Goal: Information Seeking & Learning: Compare options

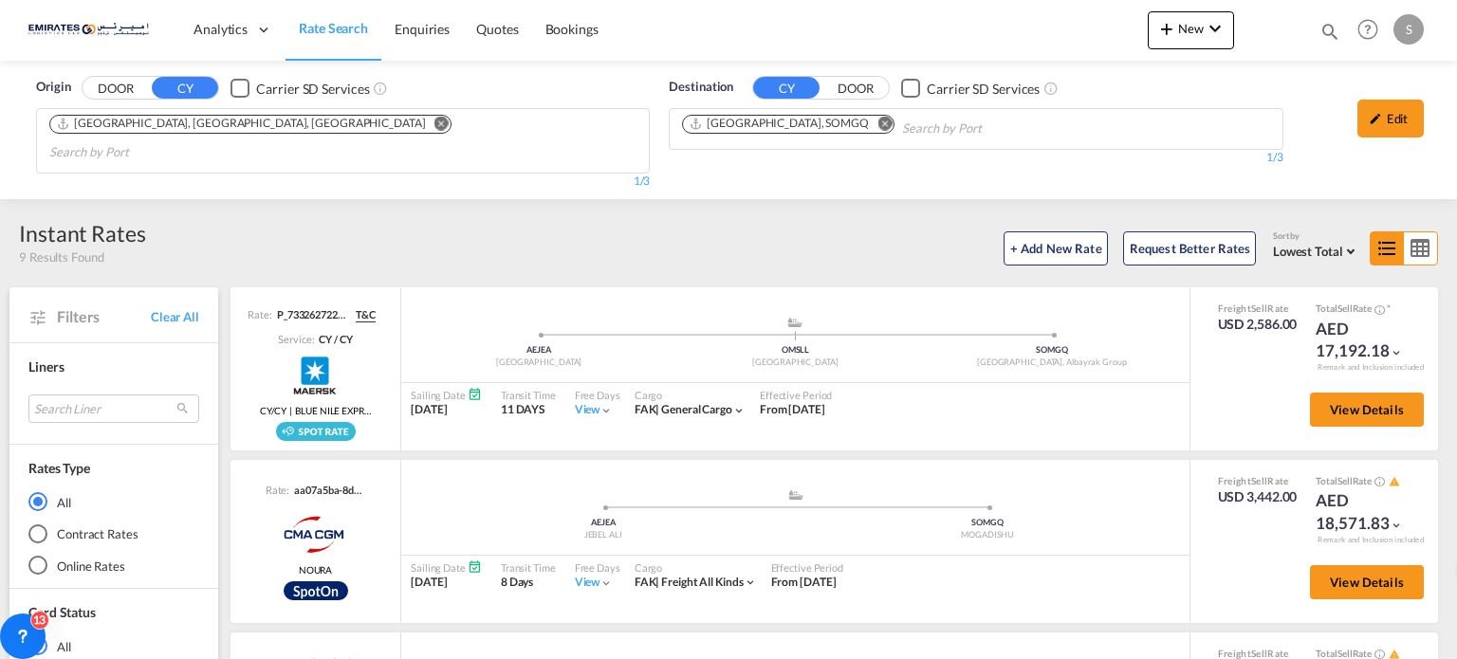
scroll to position [823, 0]
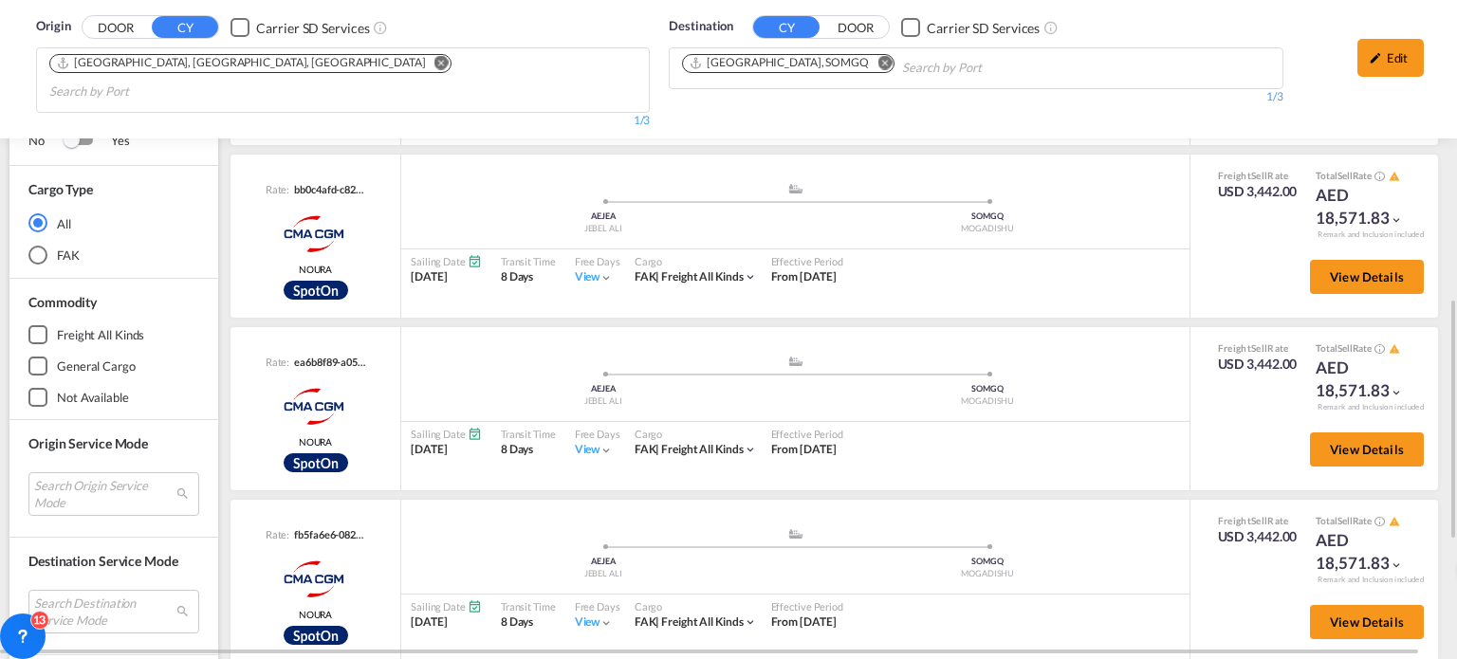
click at [877, 64] on md-icon "Remove" at bounding box center [884, 63] width 14 height 14
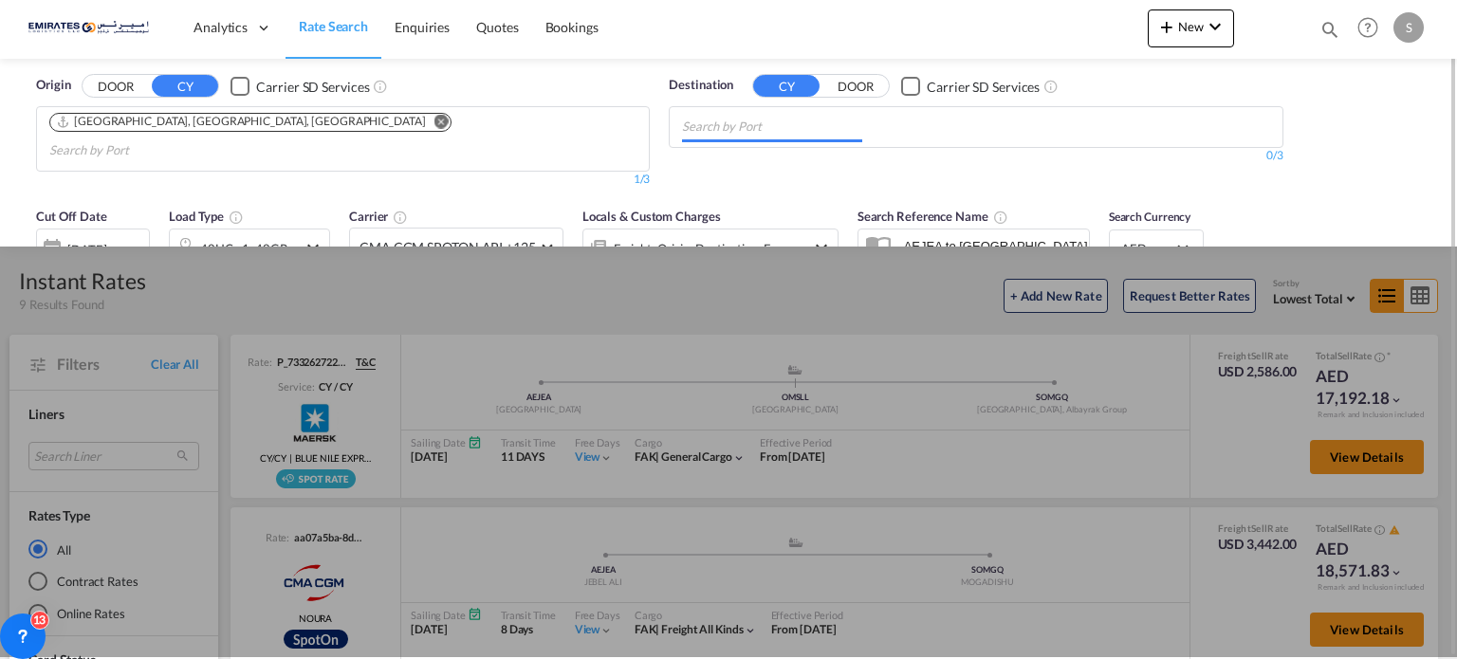
scroll to position [0, 0]
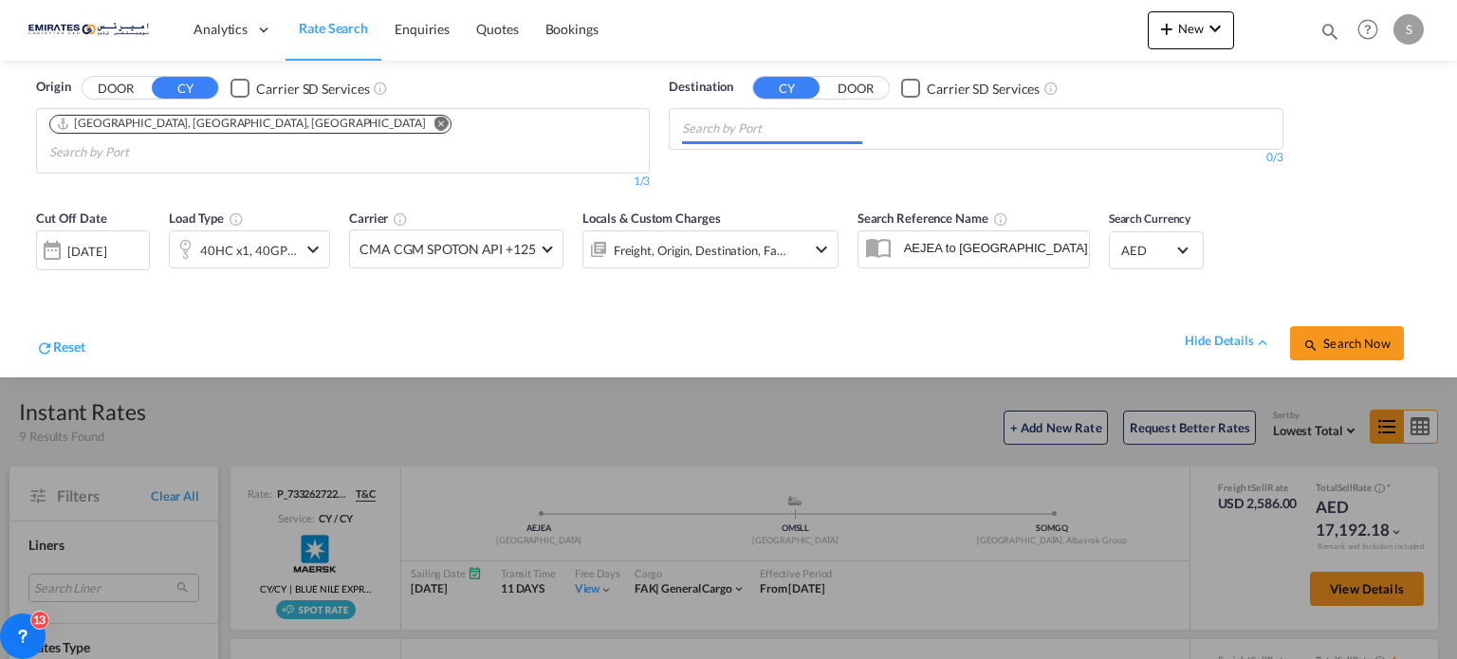
click at [699, 120] on input "Chips input." at bounding box center [772, 129] width 180 height 30
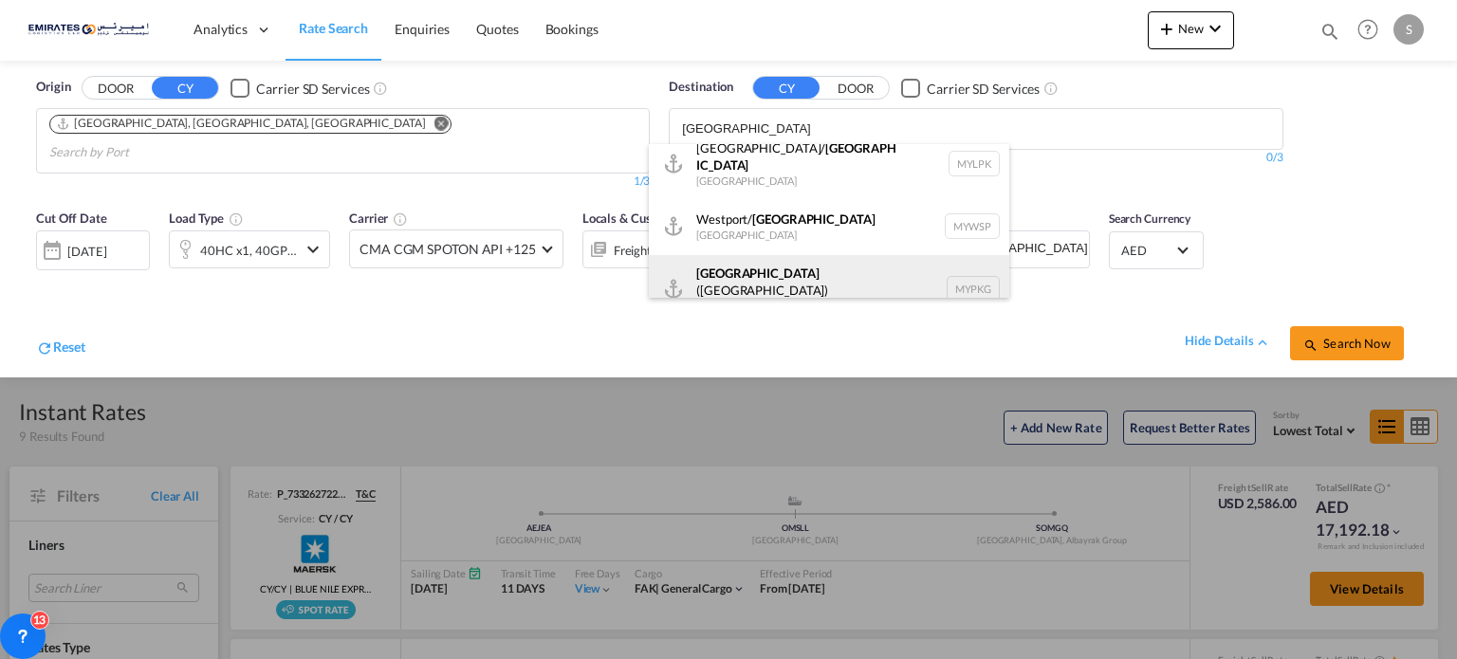
scroll to position [16, 0]
type input "[GEOGRAPHIC_DATA]"
click at [778, 275] on div "[GEOGRAPHIC_DATA] ([GEOGRAPHIC_DATA]) [GEOGRAPHIC_DATA] MYPKG" at bounding box center [829, 287] width 360 height 68
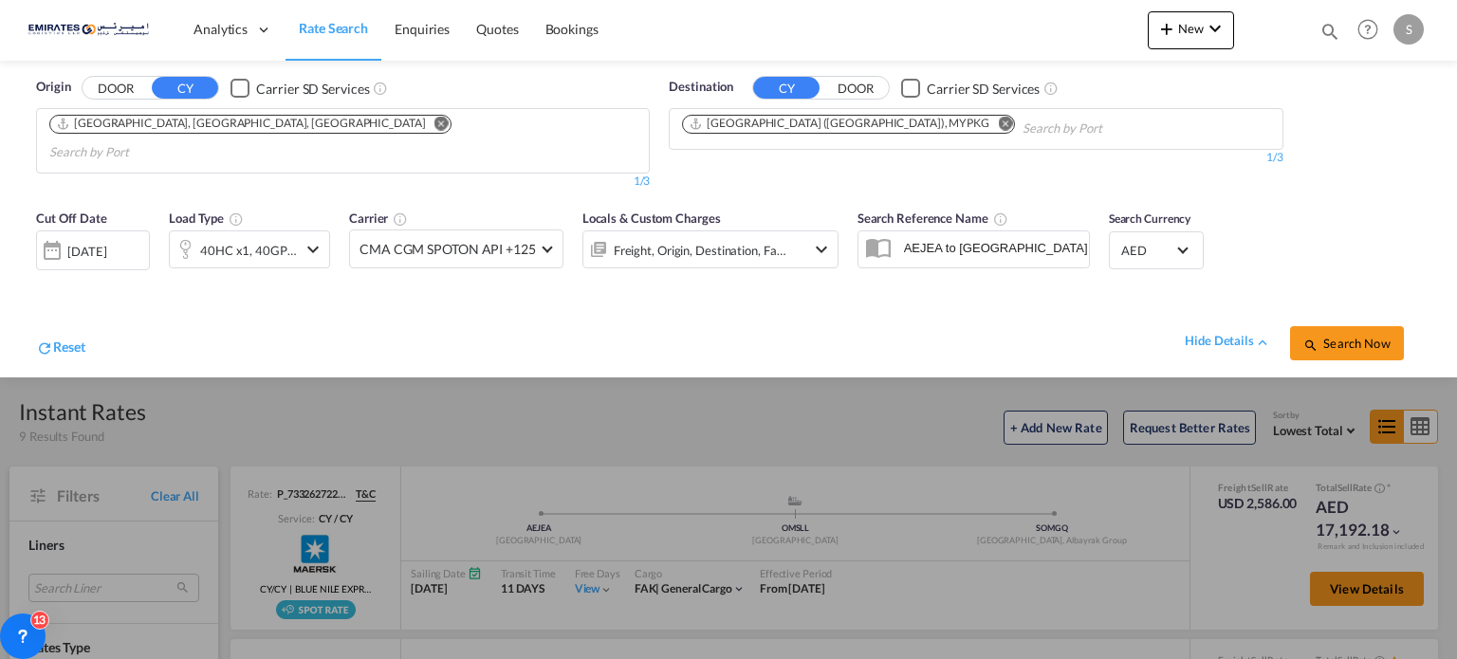
scroll to position [0, 0]
click at [1346, 326] on button "Search Now" at bounding box center [1347, 343] width 114 height 34
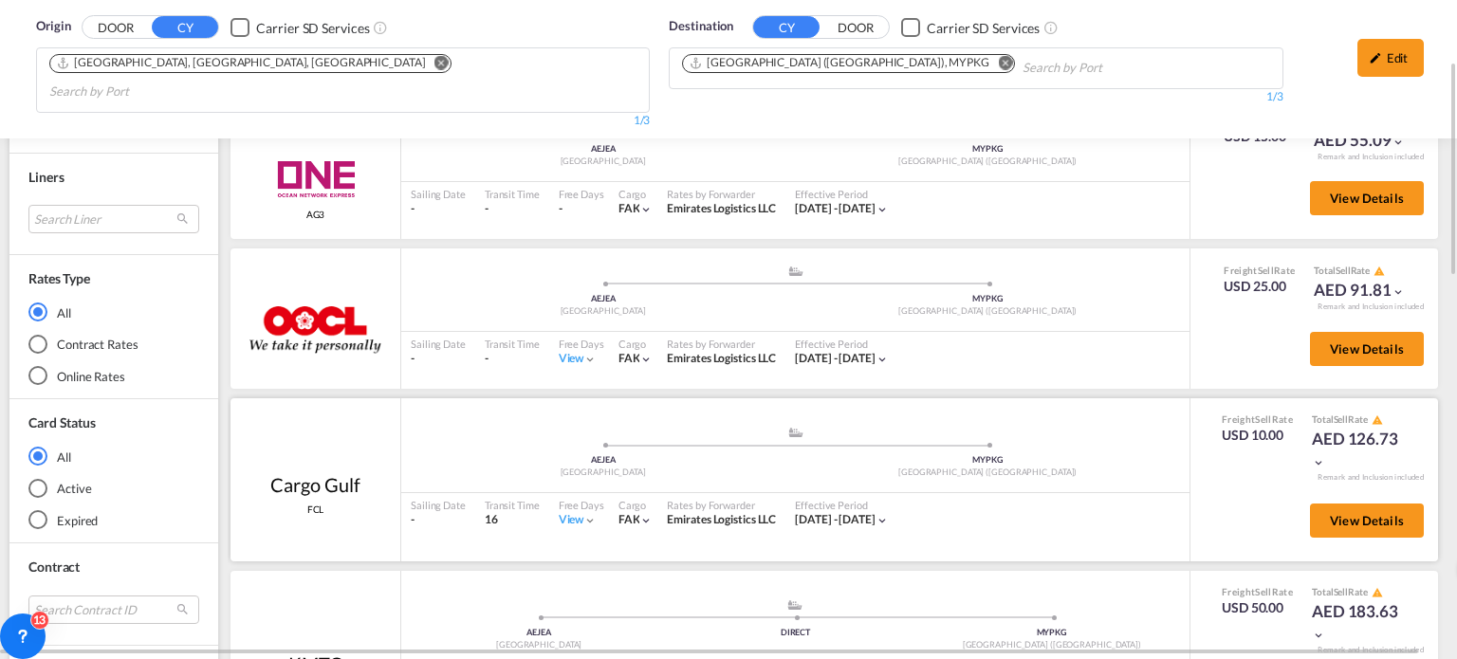
scroll to position [285, 0]
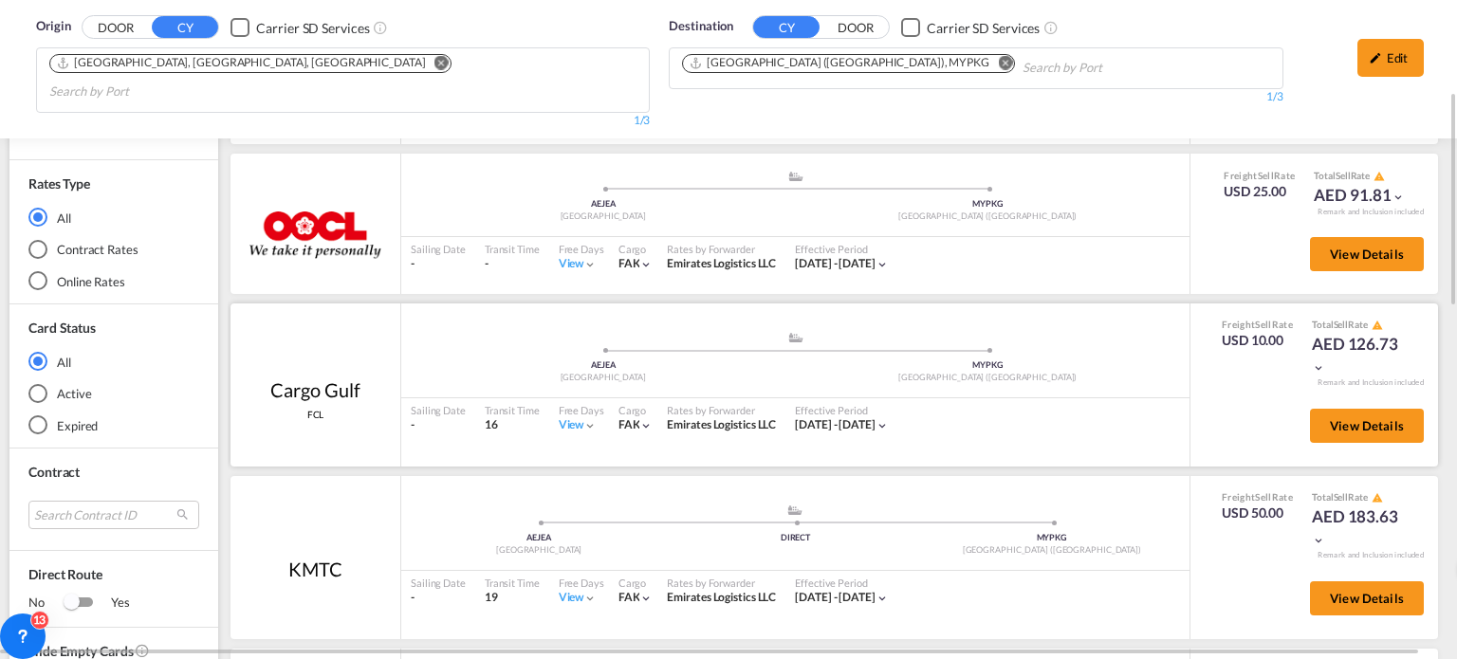
click at [564, 417] on div "View" at bounding box center [578, 425] width 39 height 16
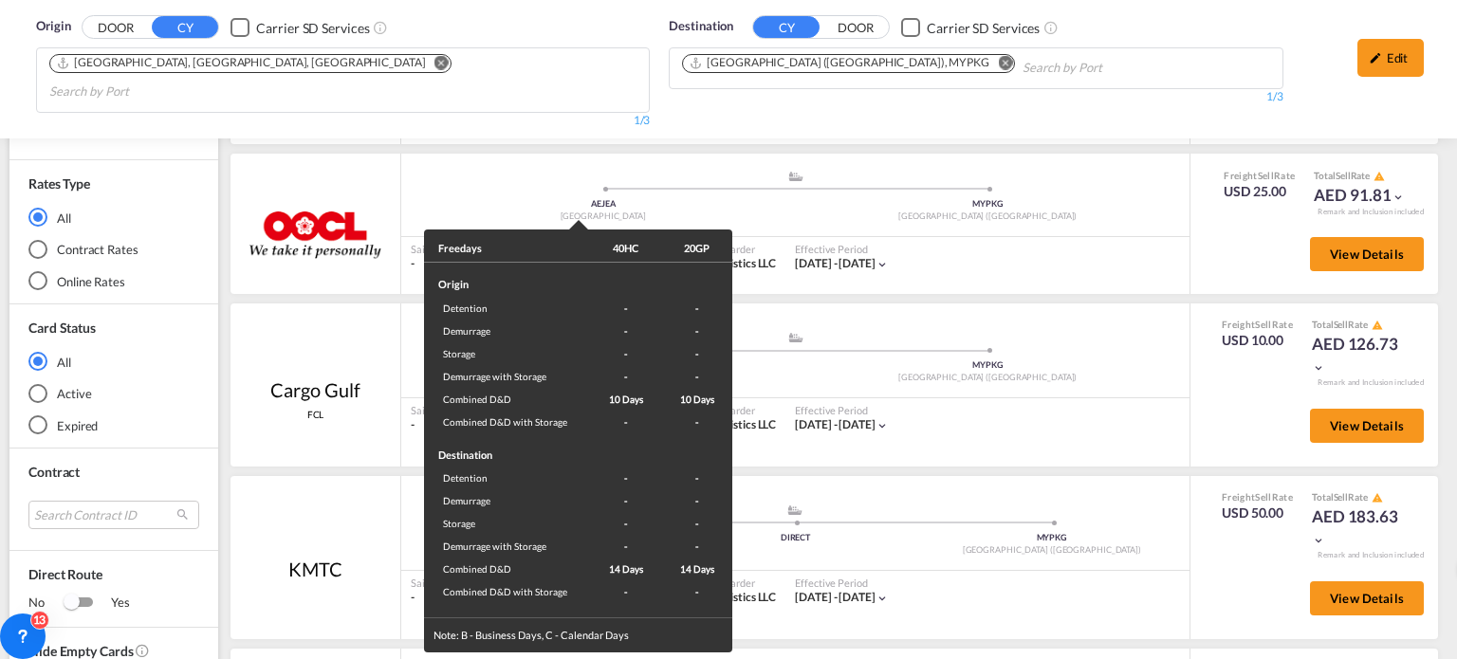
click at [971, 394] on div "Freedays 40HC 20GP Origin Detention - - Demurrage - - Storage - - Demurrage wit…" at bounding box center [728, 329] width 1457 height 659
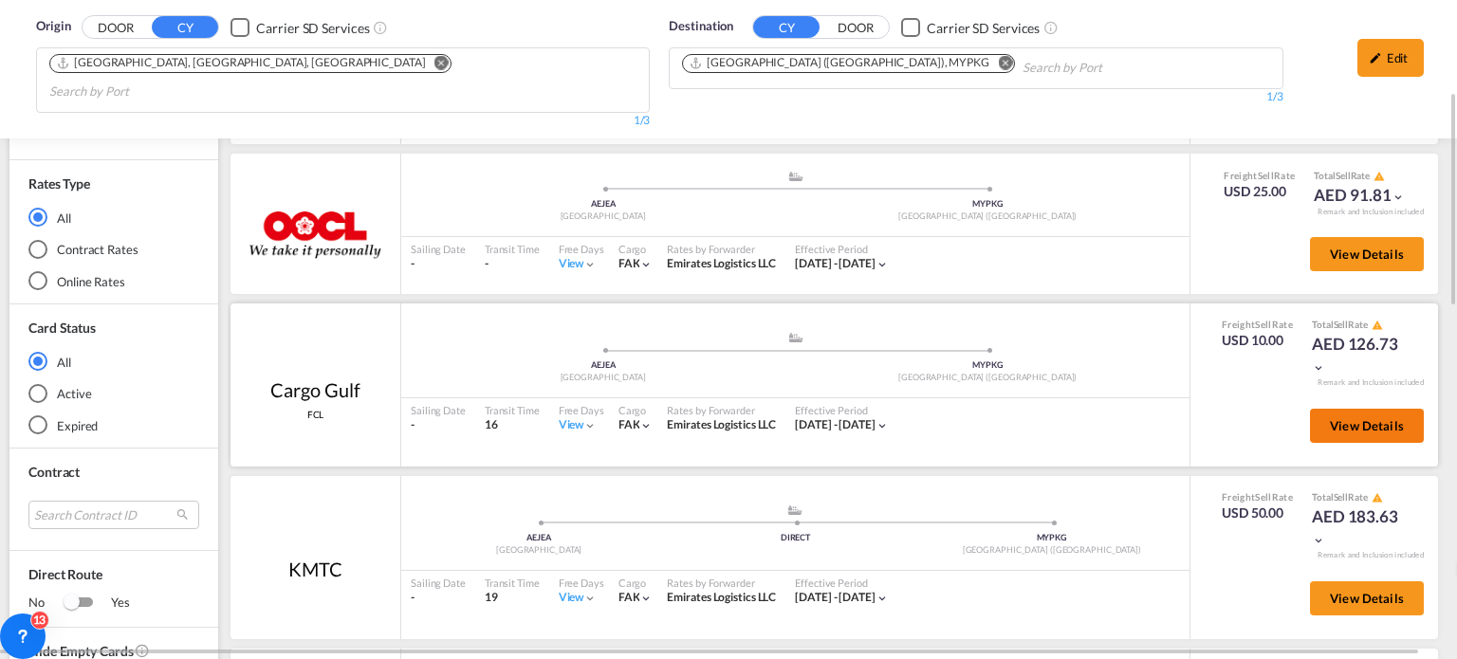
click at [1321, 410] on button "View Details" at bounding box center [1367, 426] width 114 height 34
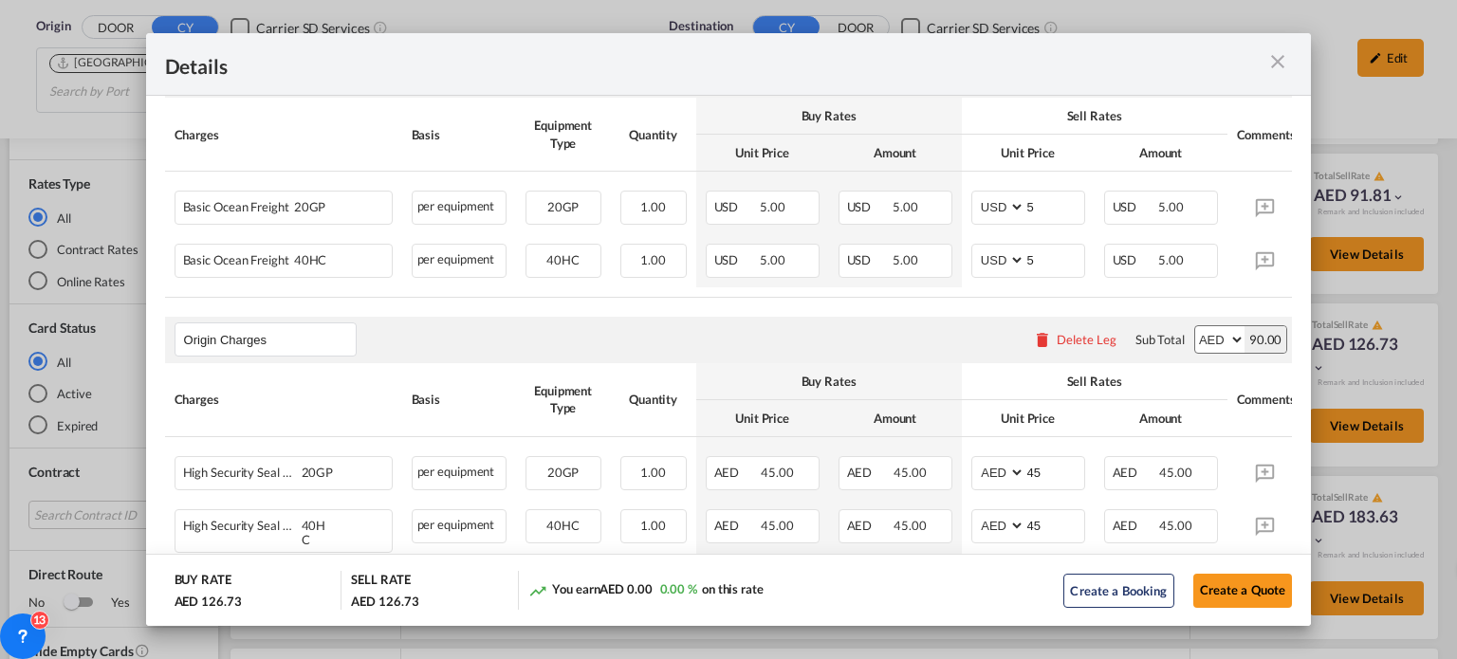
scroll to position [379, 0]
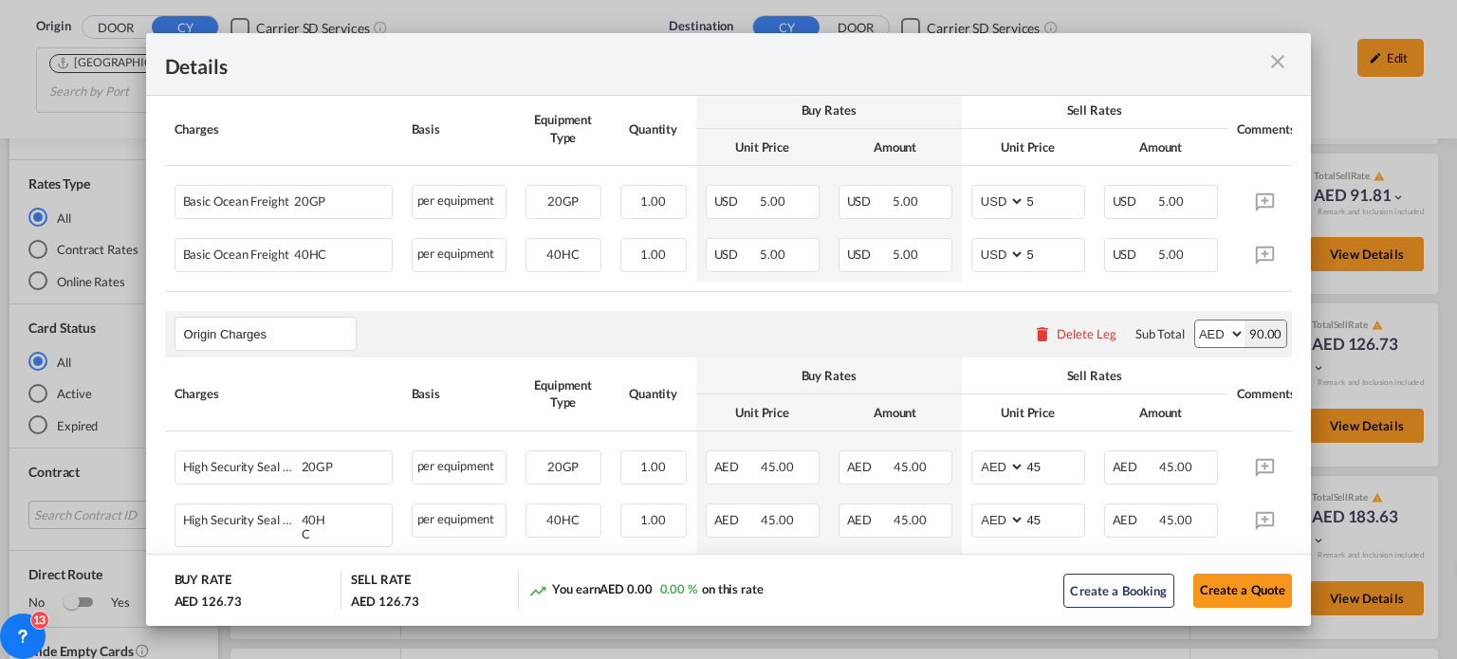
click at [1276, 68] on md-icon "icon-close m-3 fg-AAA8AD cursor" at bounding box center [1277, 61] width 23 height 23
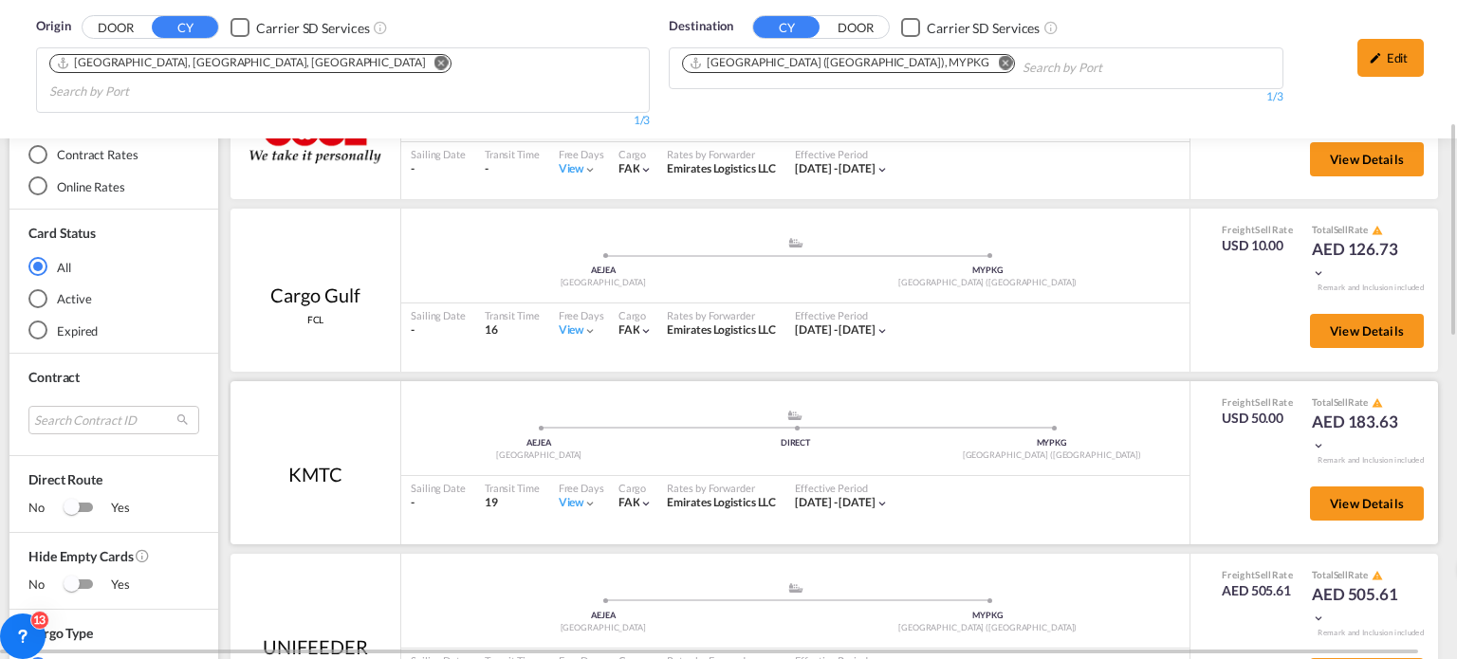
click at [565, 495] on div "View" at bounding box center [578, 503] width 39 height 16
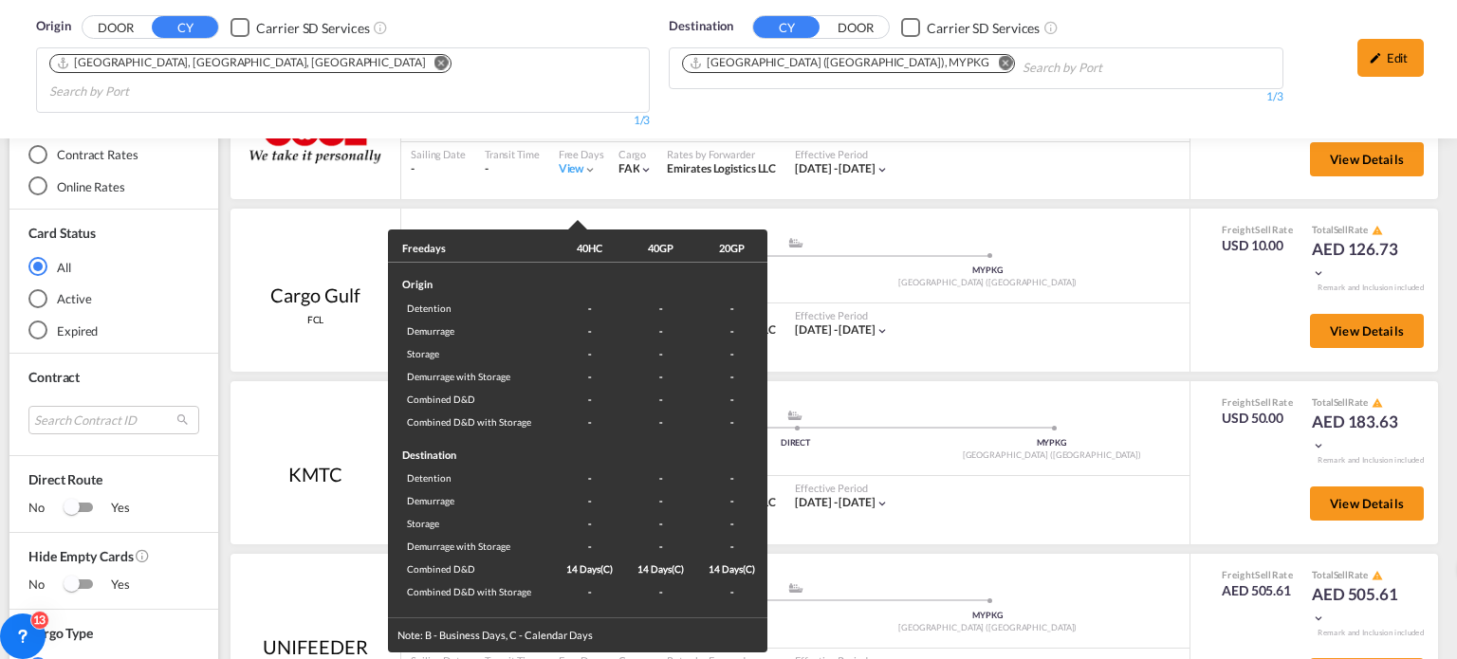
click at [988, 473] on div "Freedays 40HC 40GP 20GP Origin Detention - - - Demurrage - - - Storage - - - De…" at bounding box center [728, 329] width 1457 height 659
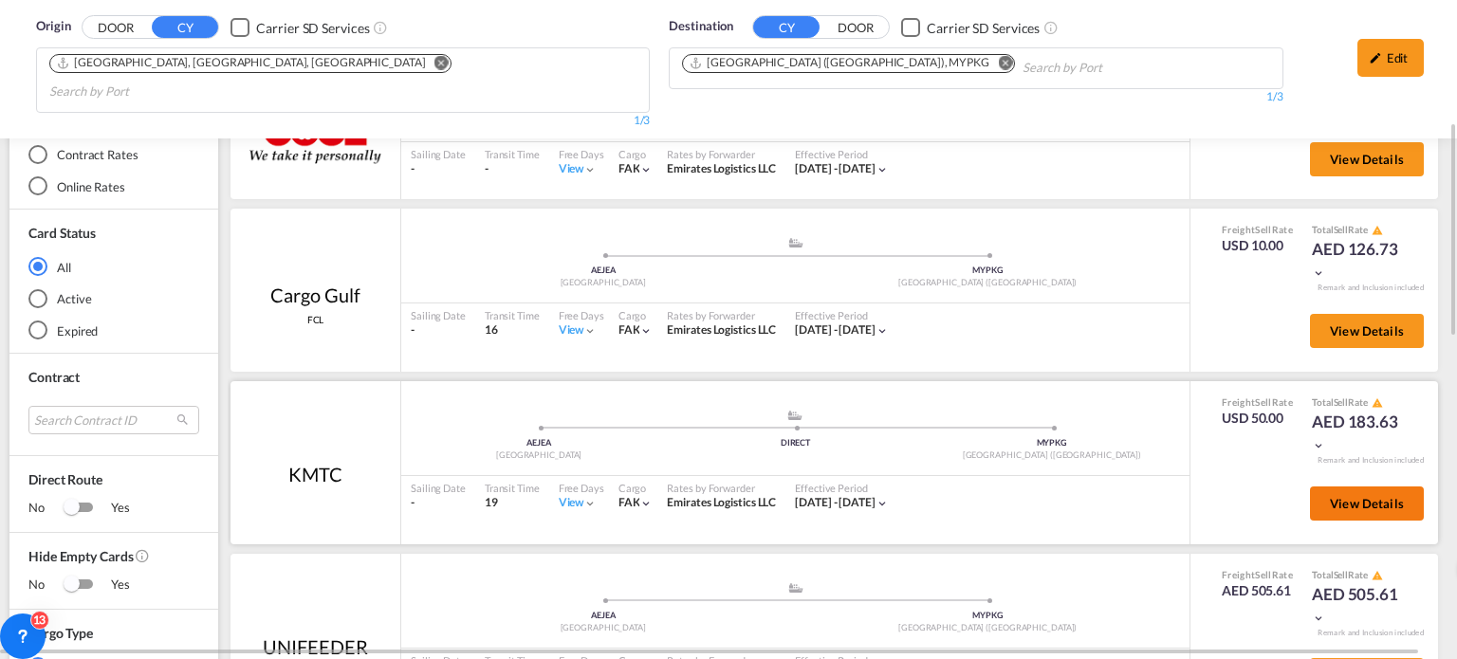
click at [1359, 496] on span "View Details" at bounding box center [1367, 503] width 74 height 15
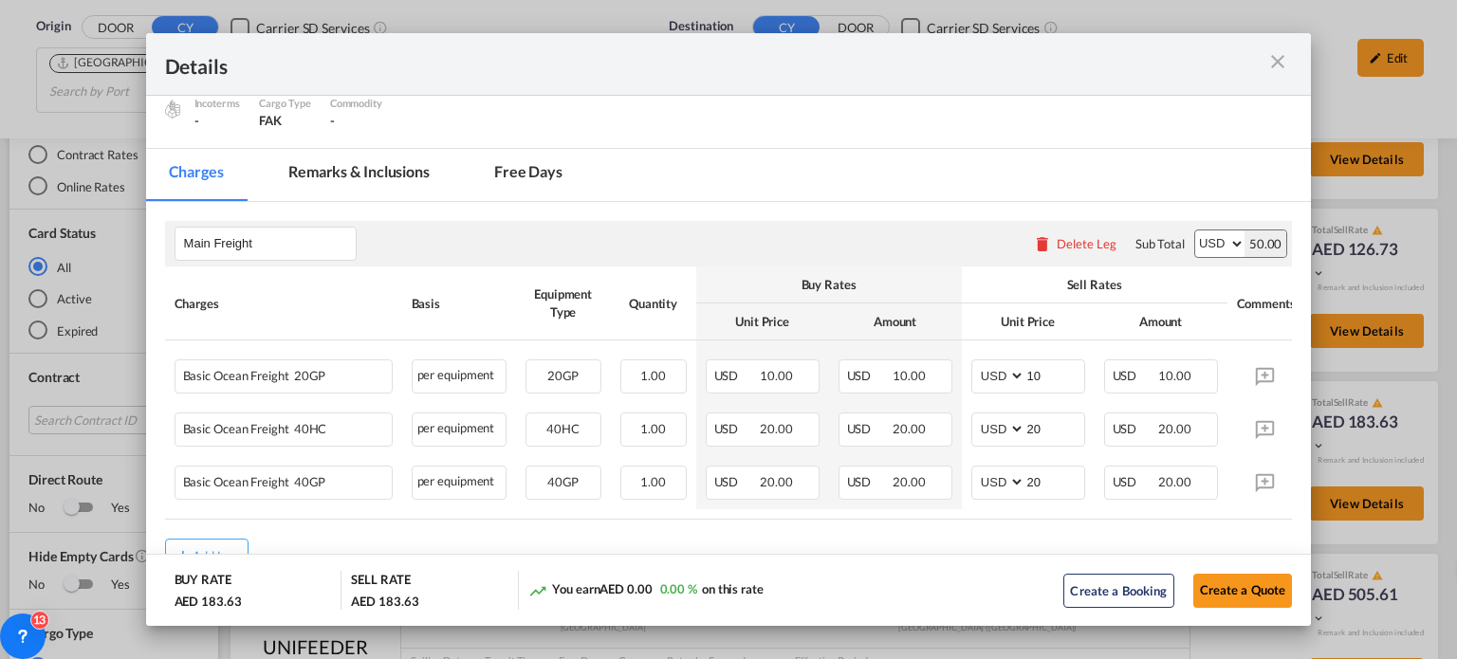
scroll to position [266, 0]
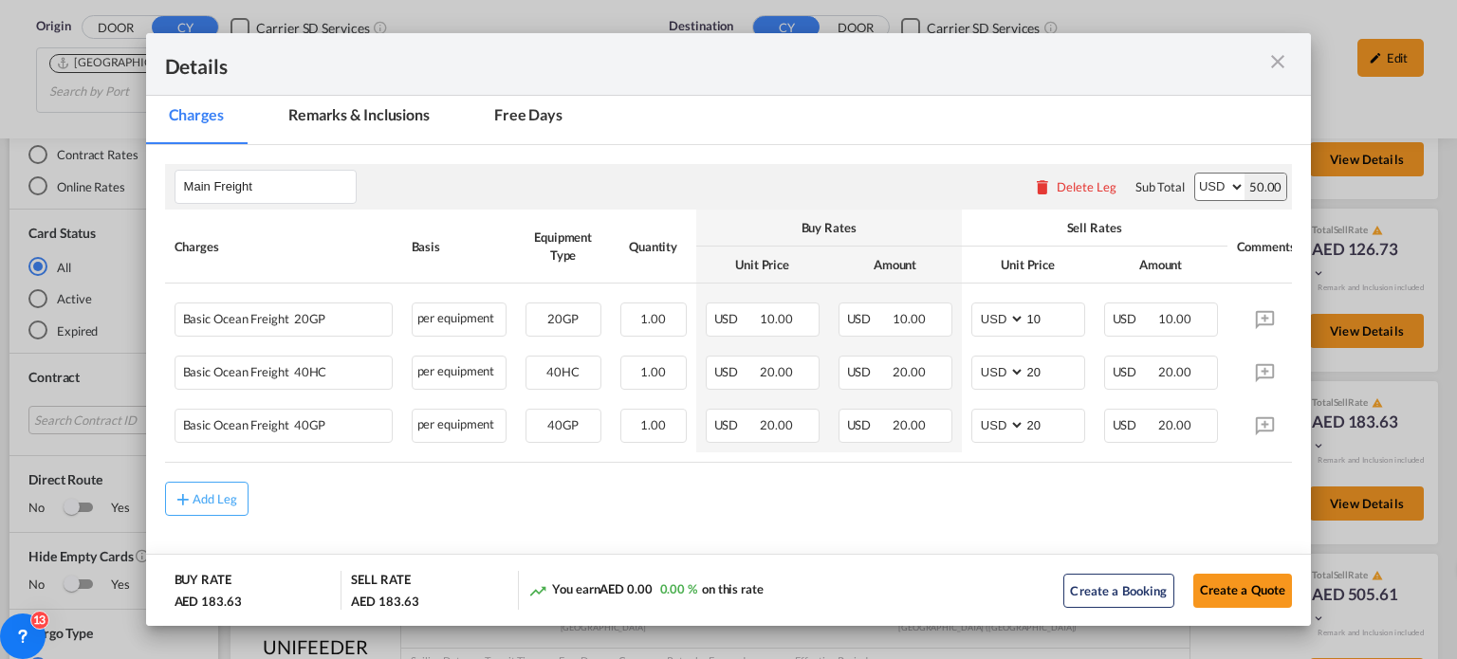
click at [1278, 67] on md-icon "icon-close m-3 fg-AAA8AD cursor" at bounding box center [1277, 61] width 23 height 23
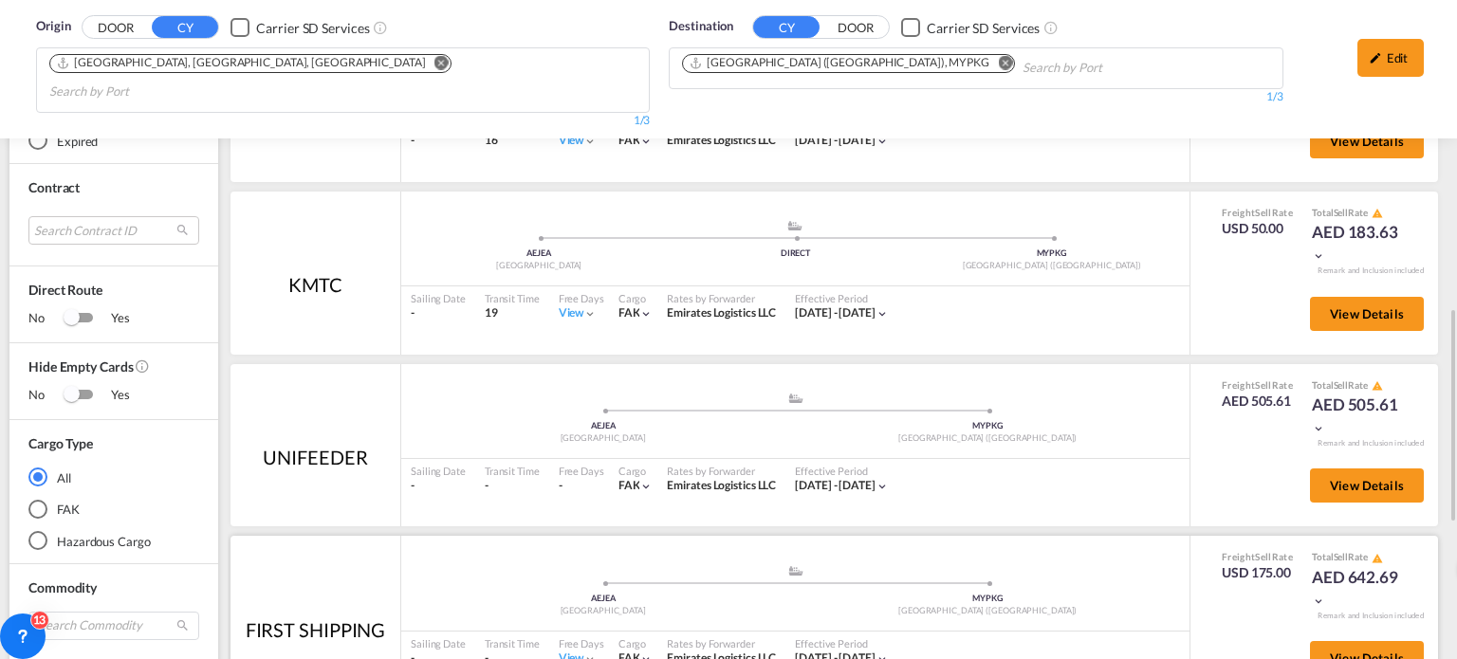
scroll to position [664, 0]
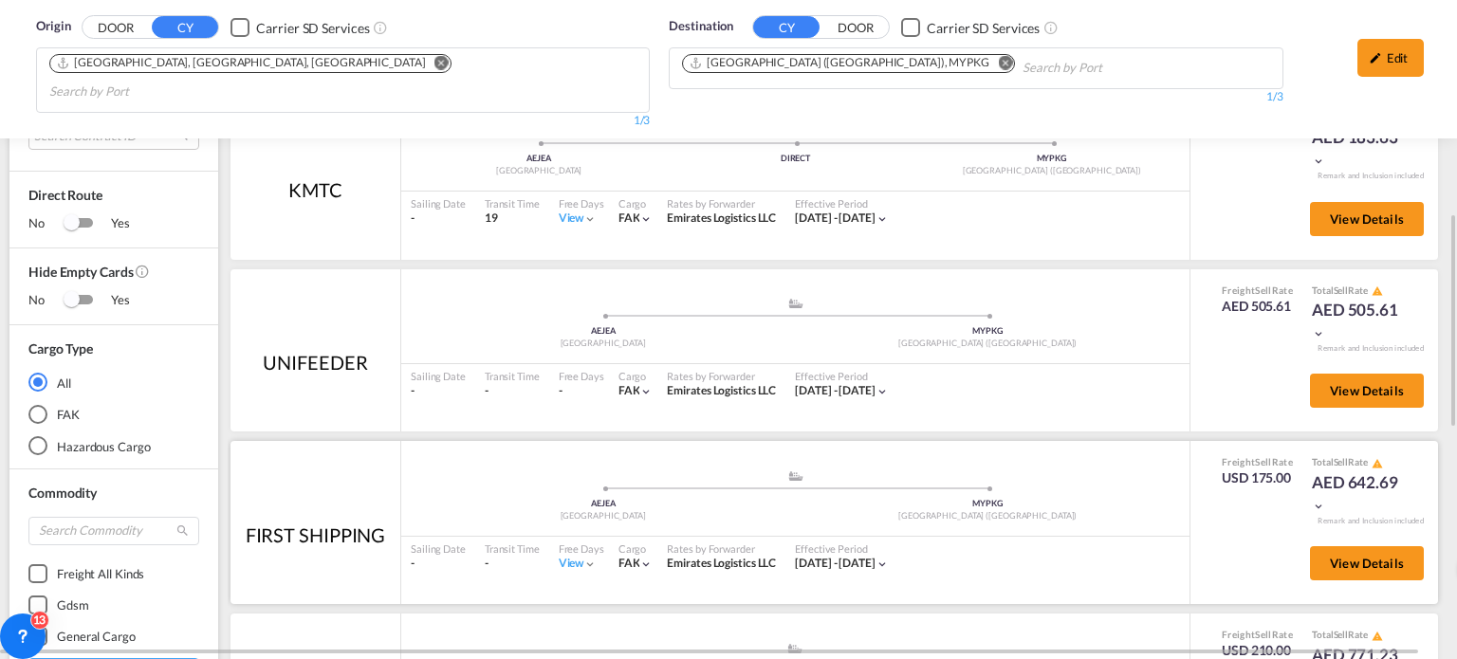
click at [563, 556] on div "View" at bounding box center [578, 564] width 39 height 16
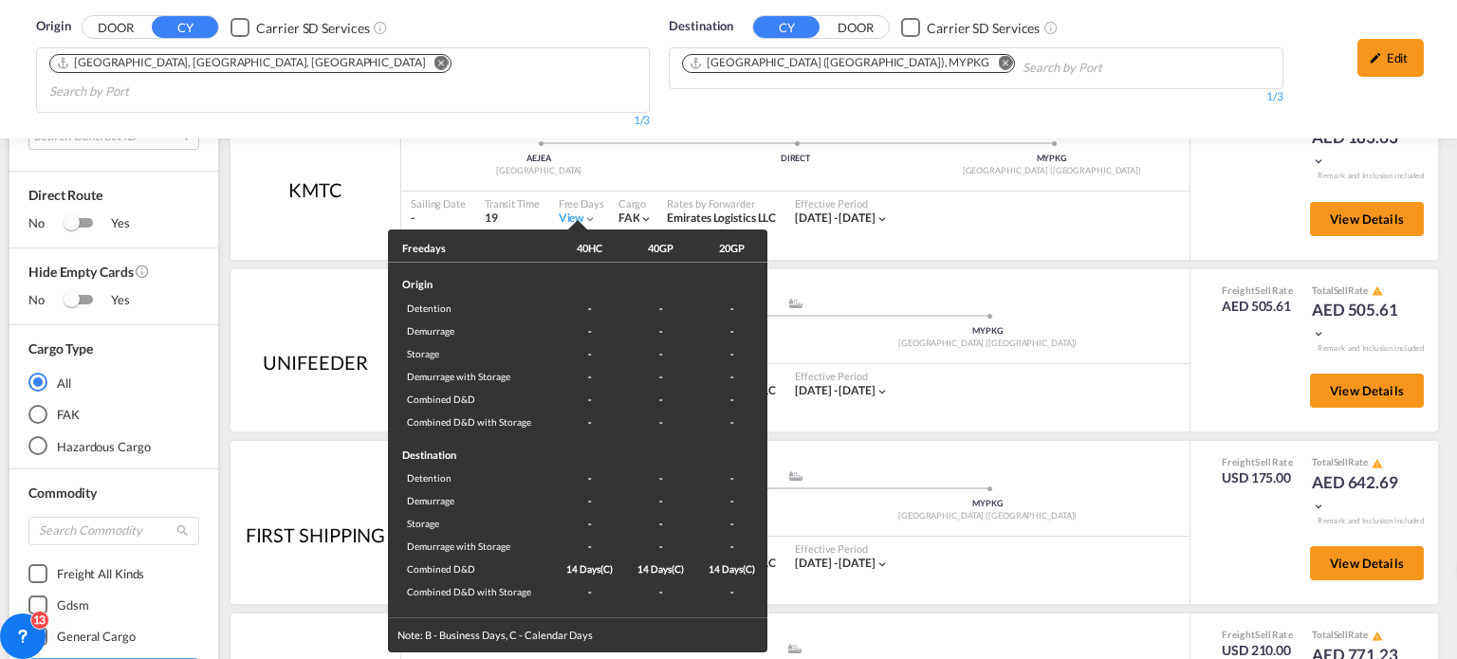
click at [1012, 518] on div "Freedays 40HC 40GP 20GP Origin Detention - - - Demurrage - - - Storage - - - De…" at bounding box center [728, 329] width 1457 height 659
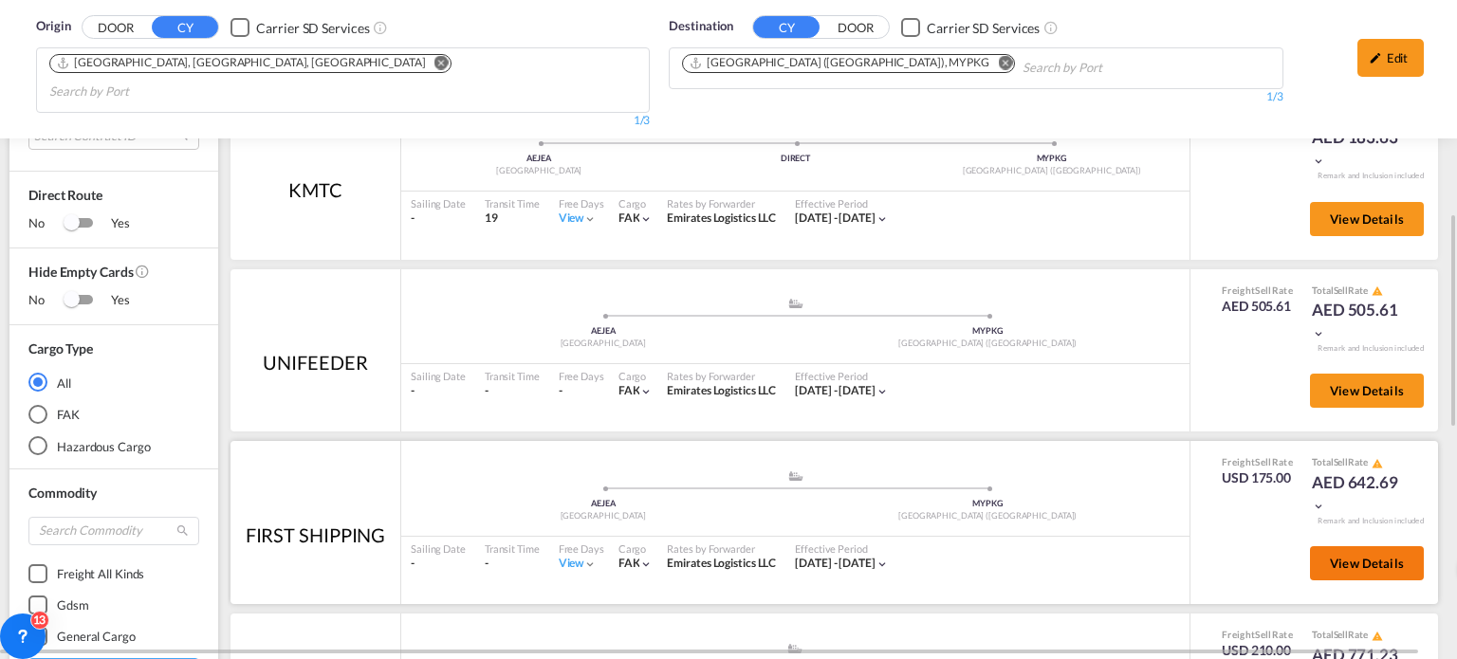
click at [1339, 556] on span "View Details" at bounding box center [1367, 563] width 74 height 15
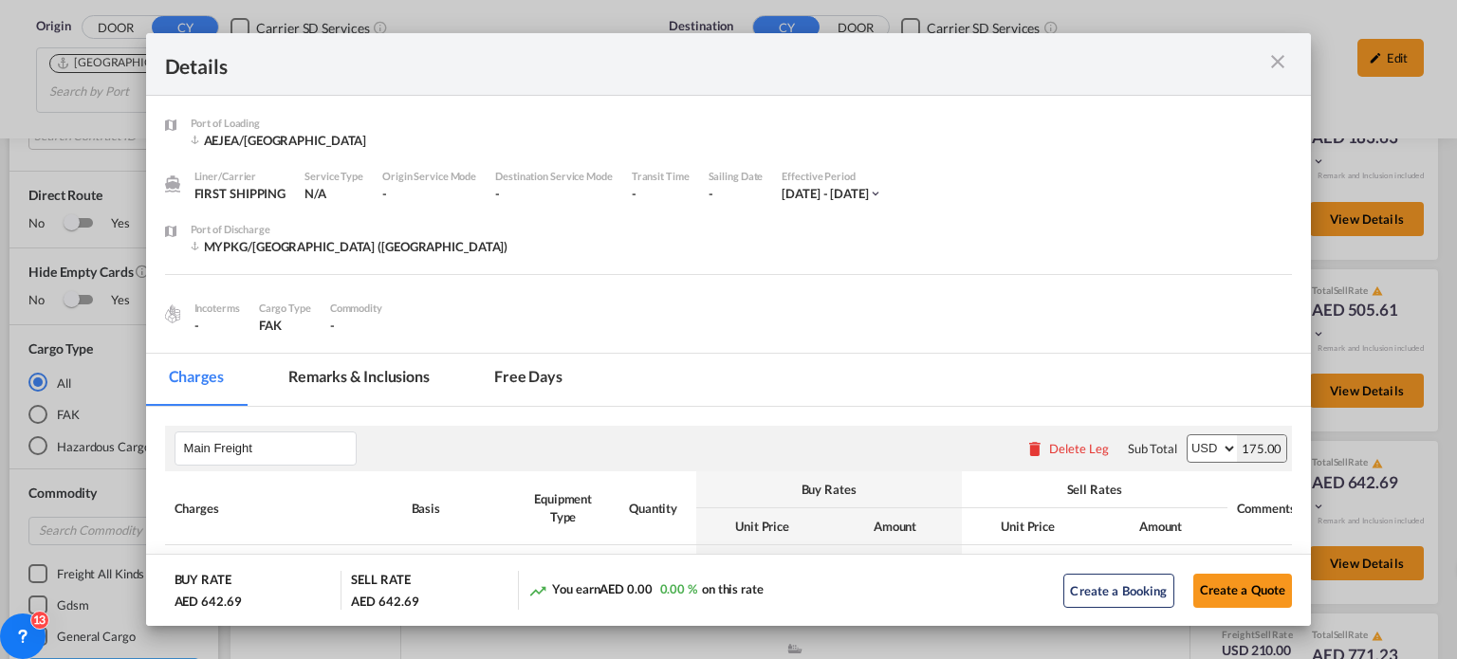
scroll to position [266, 0]
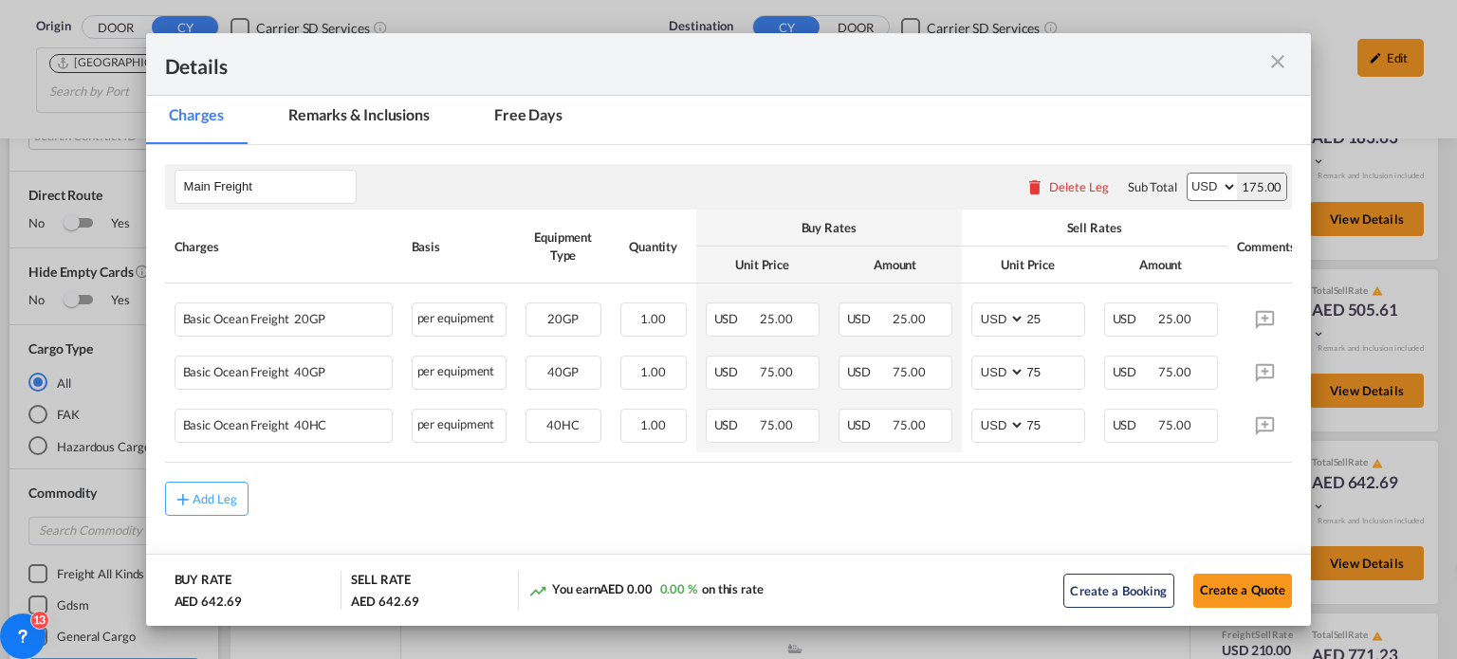
click at [1272, 62] on md-icon "icon-close m-3 fg-AAA8AD cursor" at bounding box center [1277, 61] width 23 height 23
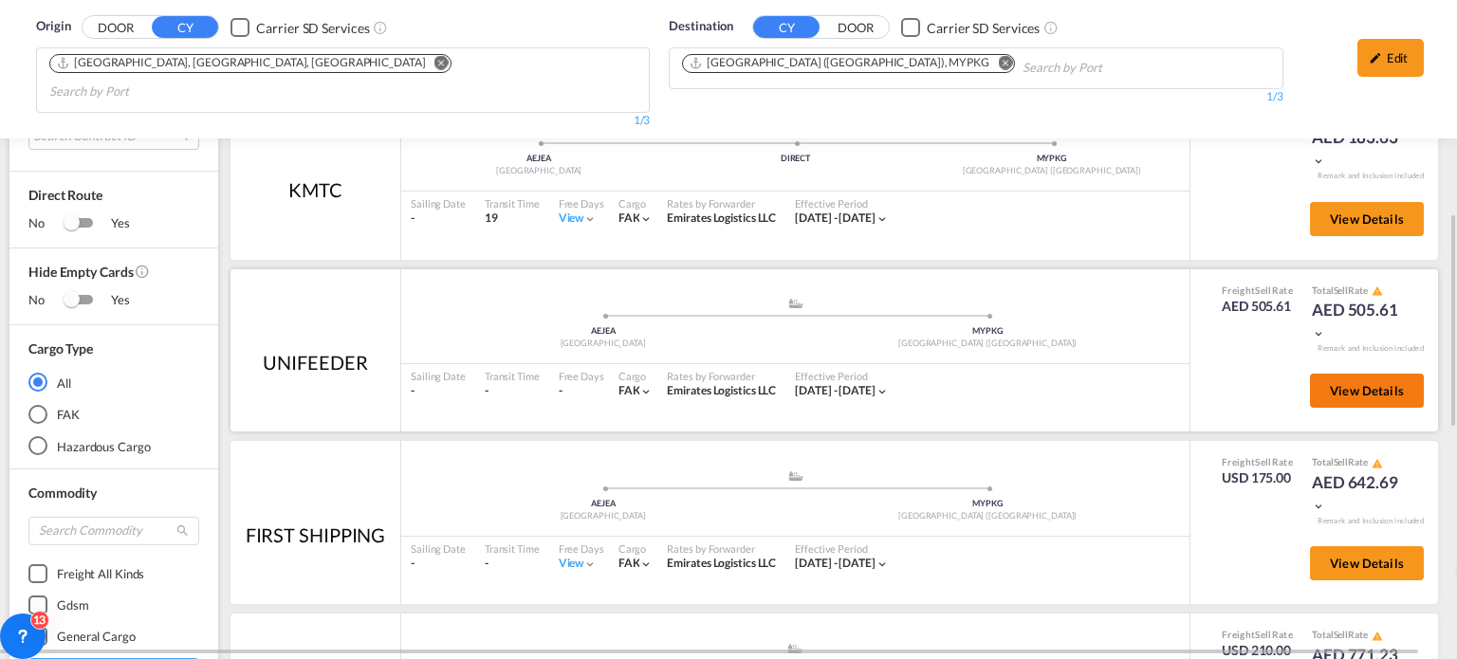
click at [1334, 383] on span "View Details" at bounding box center [1367, 390] width 74 height 15
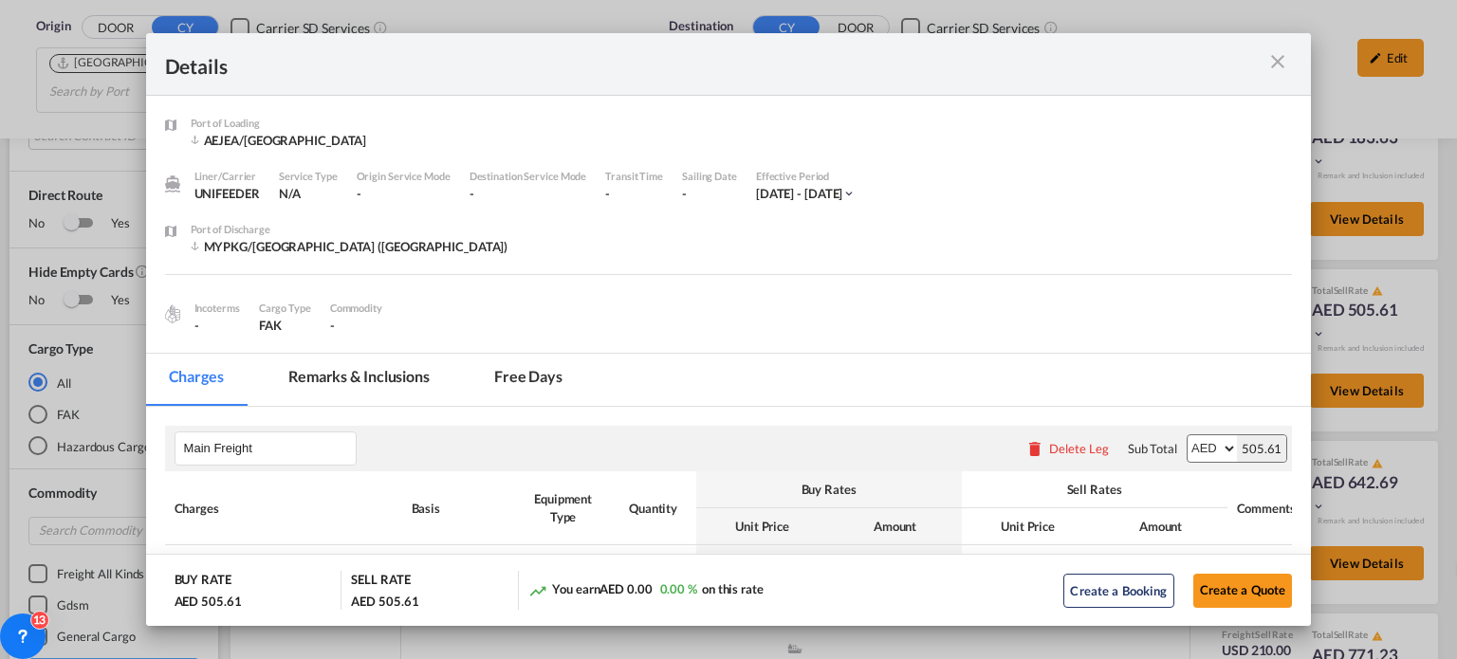
scroll to position [379, 0]
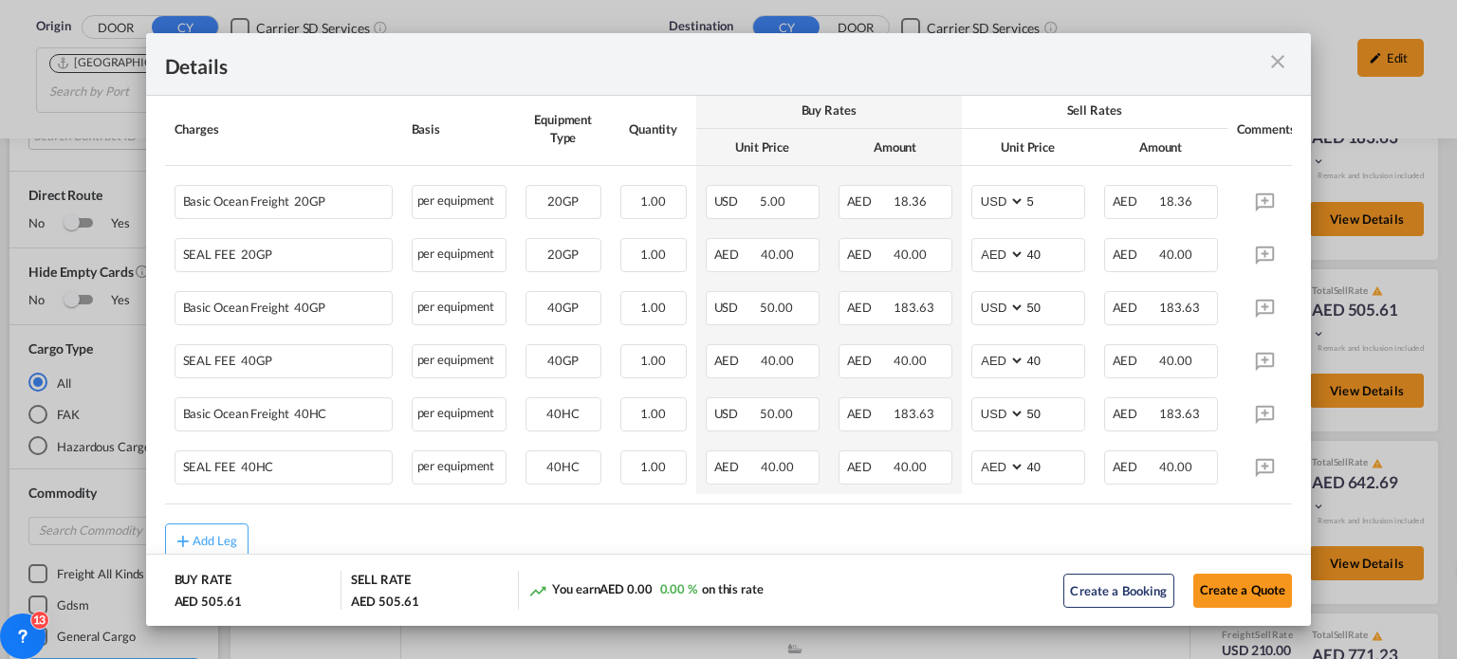
drag, startPoint x: 1288, startPoint y: 59, endPoint x: 1280, endPoint y: 64, distance: 10.3
click at [1287, 59] on md-icon "icon-close m-3 fg-AAA8AD cursor" at bounding box center [1277, 61] width 23 height 23
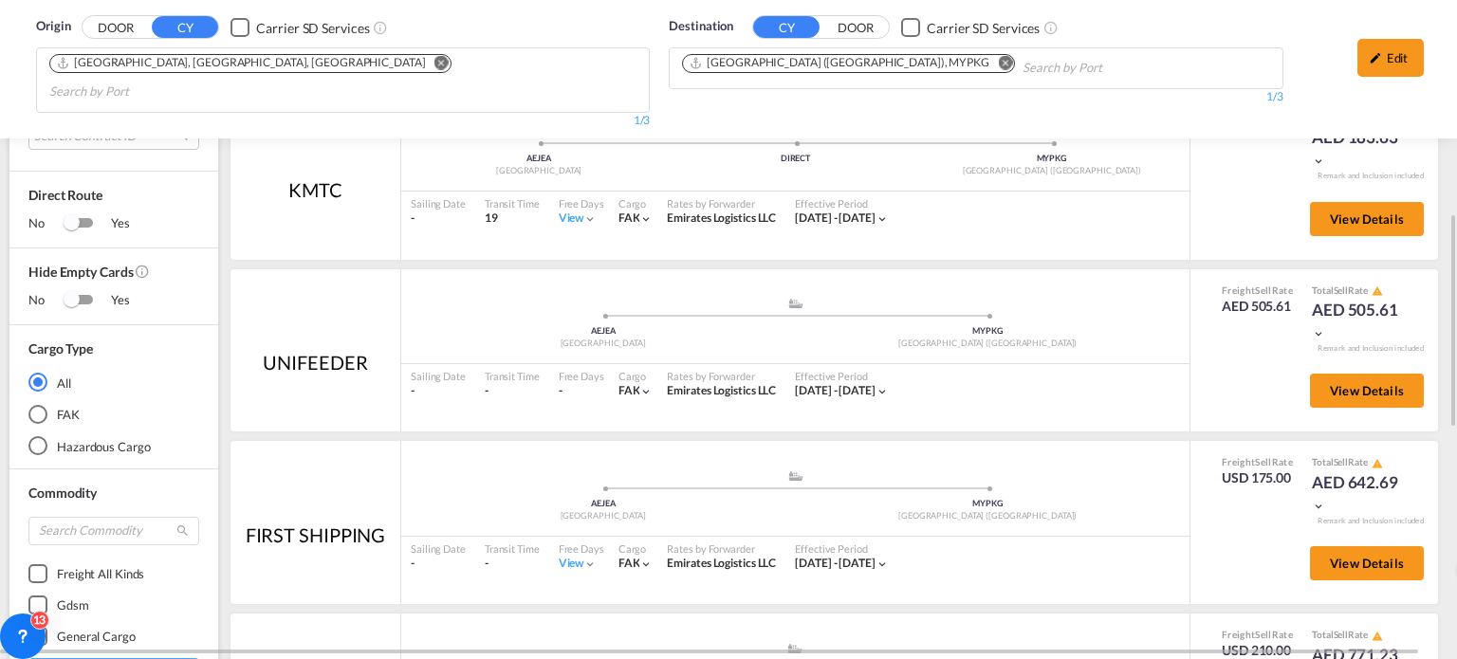
click at [985, 64] on button "Remove" at bounding box center [999, 64] width 28 height 19
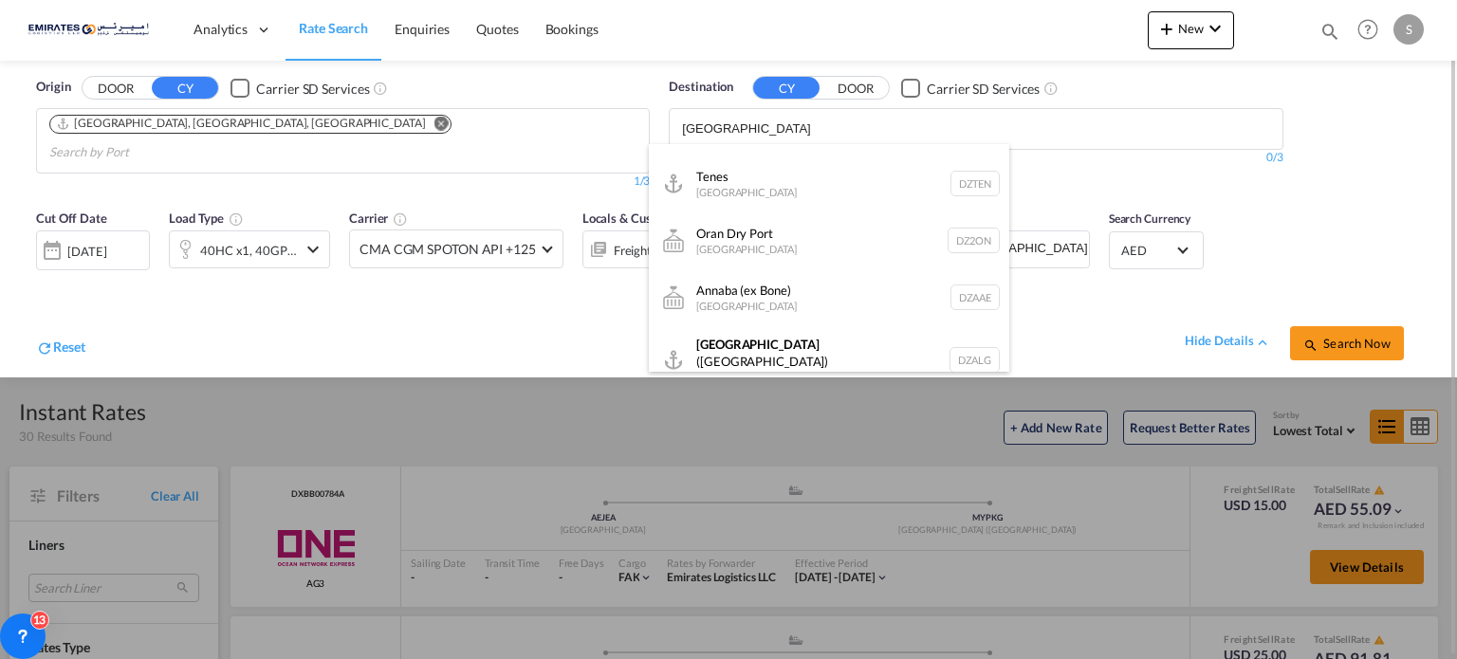
scroll to position [637, 0]
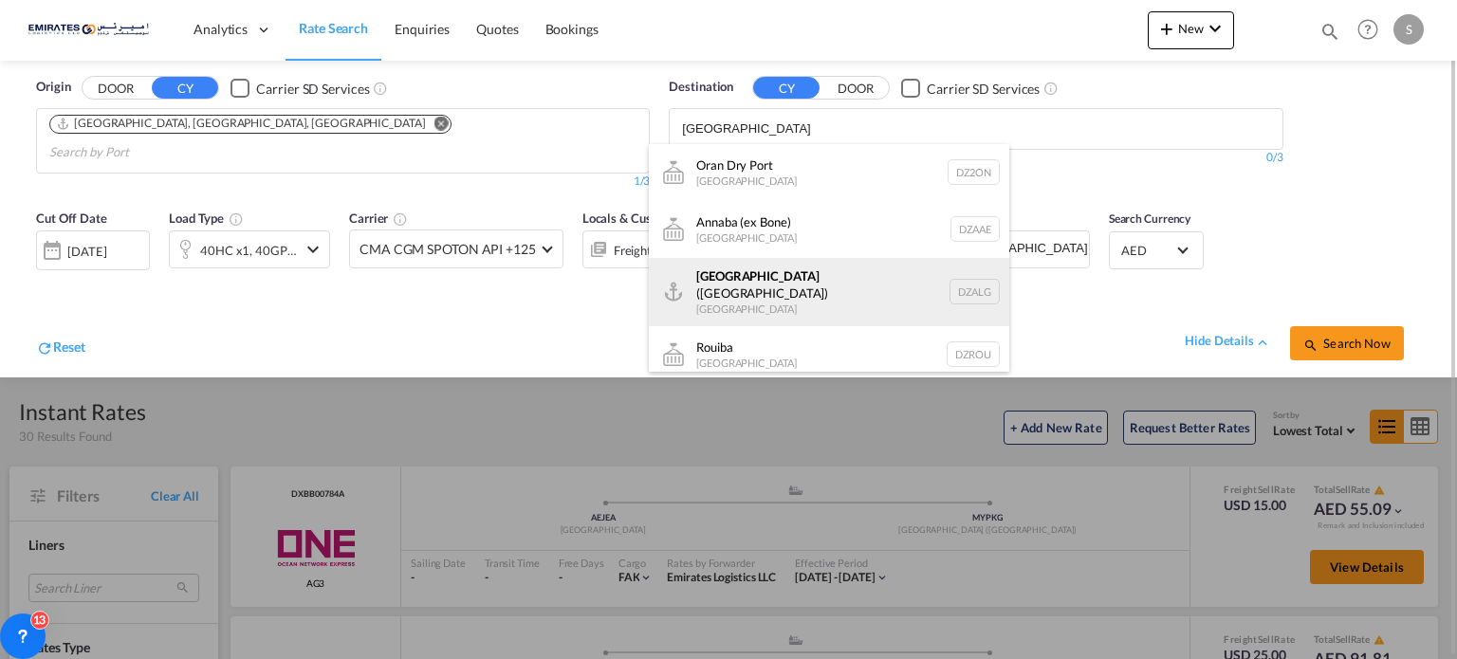
type input "[GEOGRAPHIC_DATA]"
click at [721, 280] on div "[GEOGRAPHIC_DATA] ([GEOGRAPHIC_DATA]) [GEOGRAPHIC_DATA] [GEOGRAPHIC_DATA]" at bounding box center [829, 292] width 360 height 68
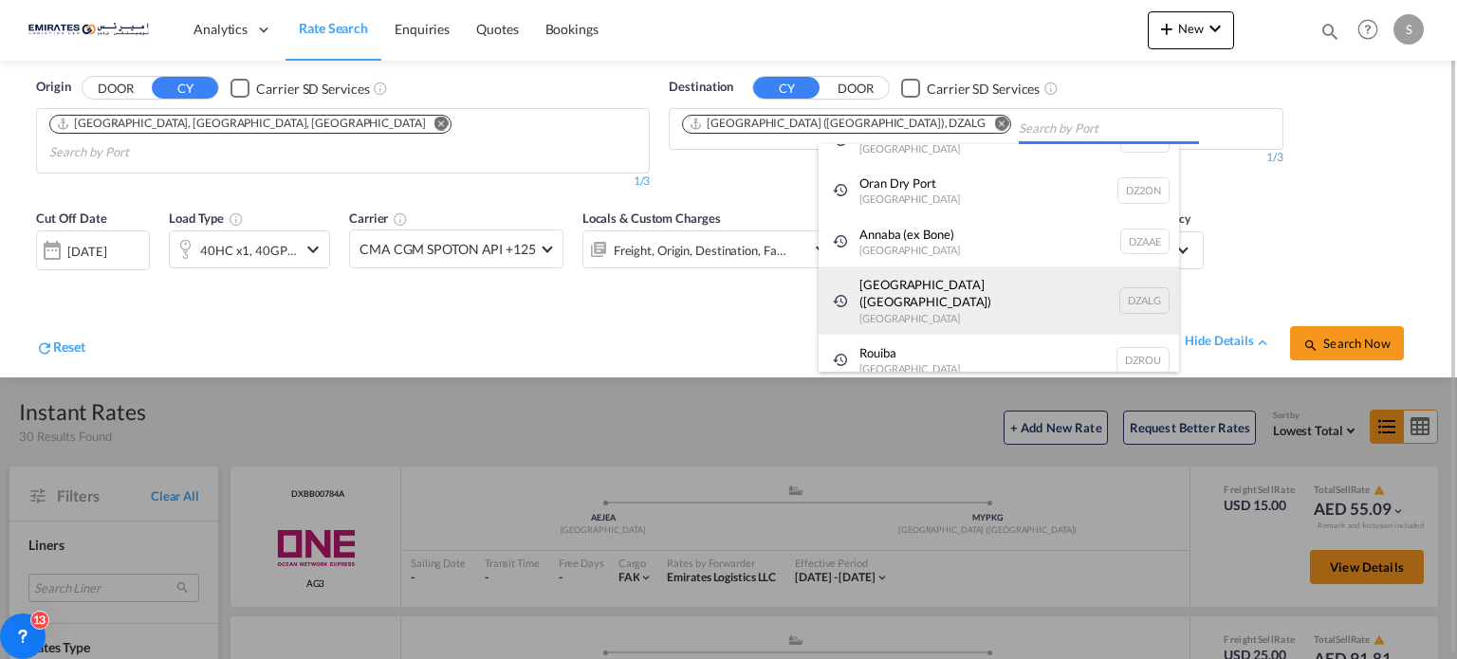
scroll to position [28, 0]
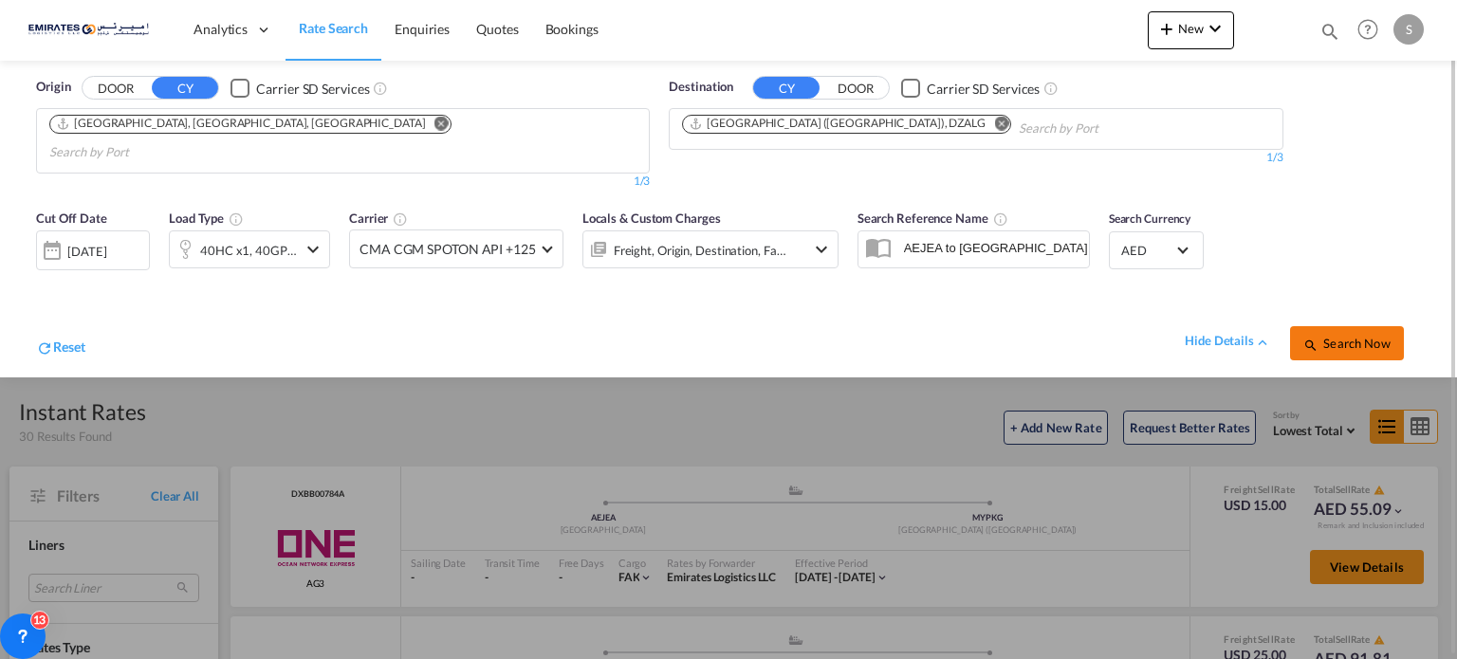
click at [1328, 336] on span "Search Now" at bounding box center [1346, 343] width 86 height 15
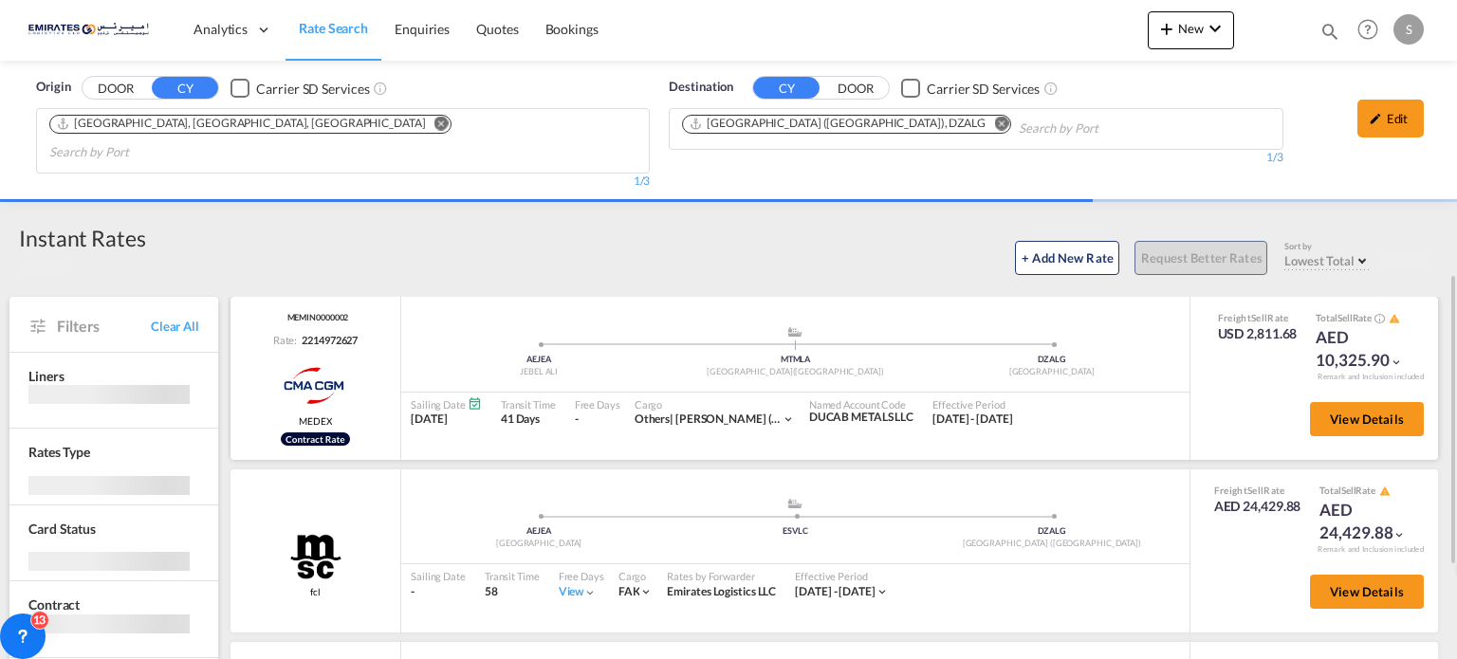
scroll to position [190, 0]
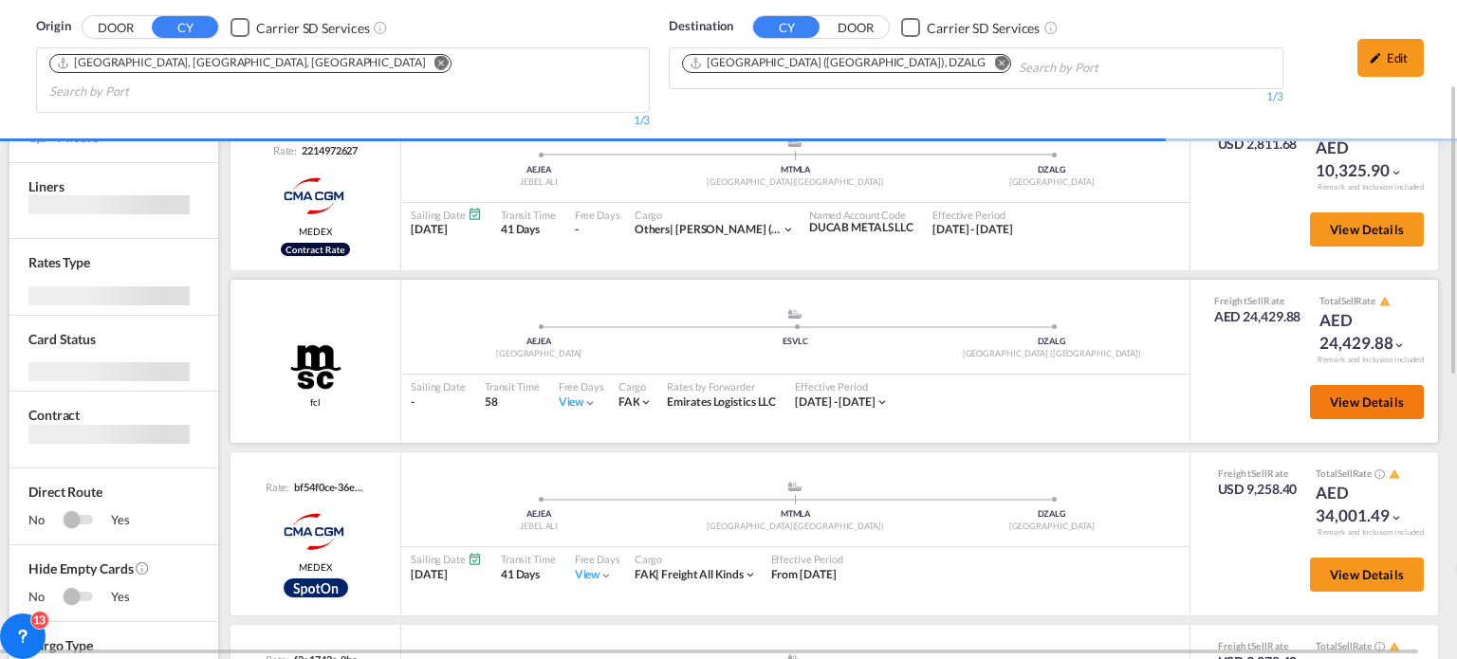
click at [1354, 385] on button "View Details" at bounding box center [1367, 402] width 114 height 34
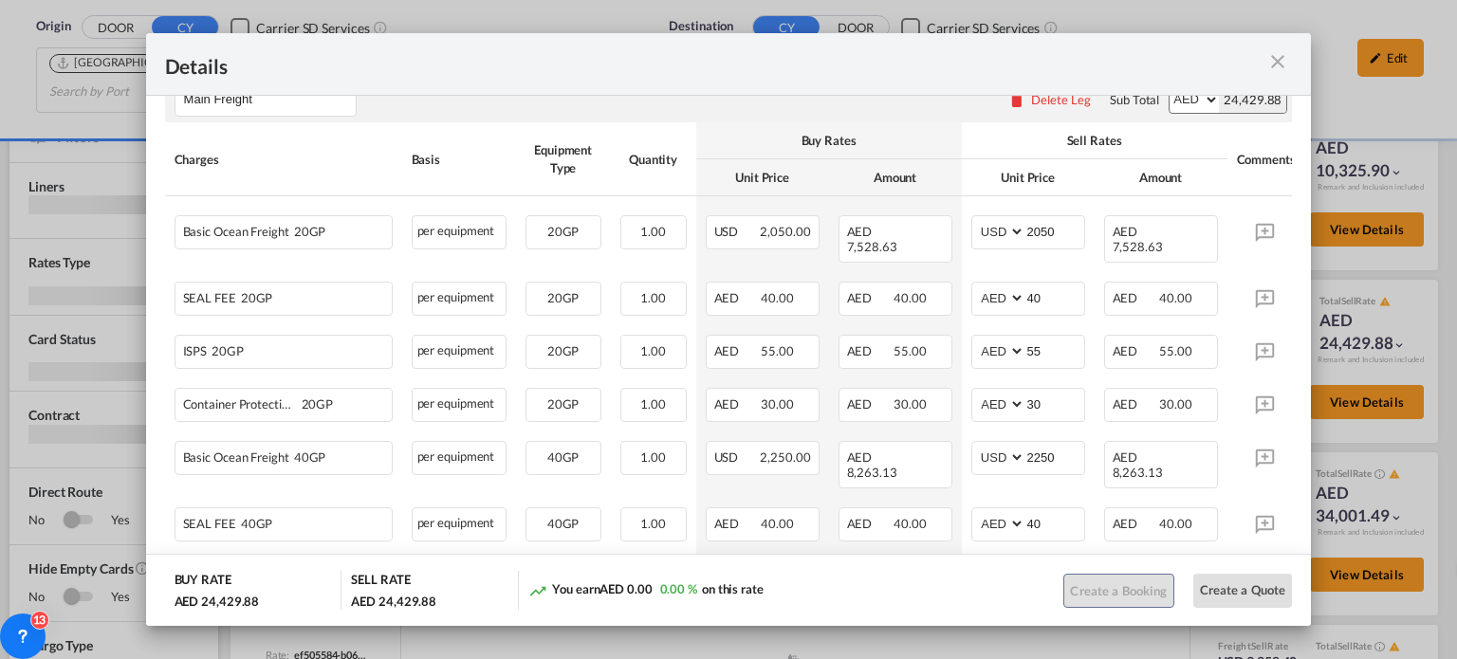
scroll to position [379, 0]
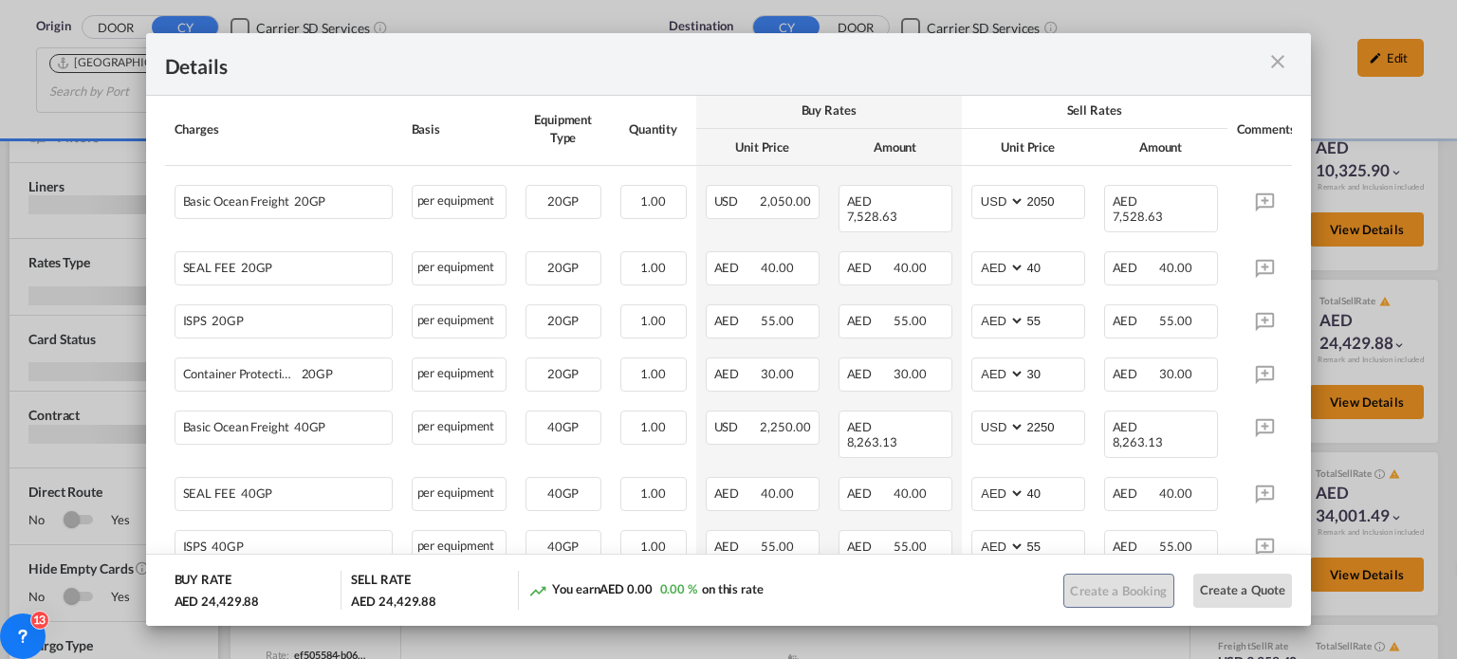
click at [1279, 59] on md-icon "icon-close m-3 fg-AAA8AD cursor" at bounding box center [1277, 61] width 23 height 23
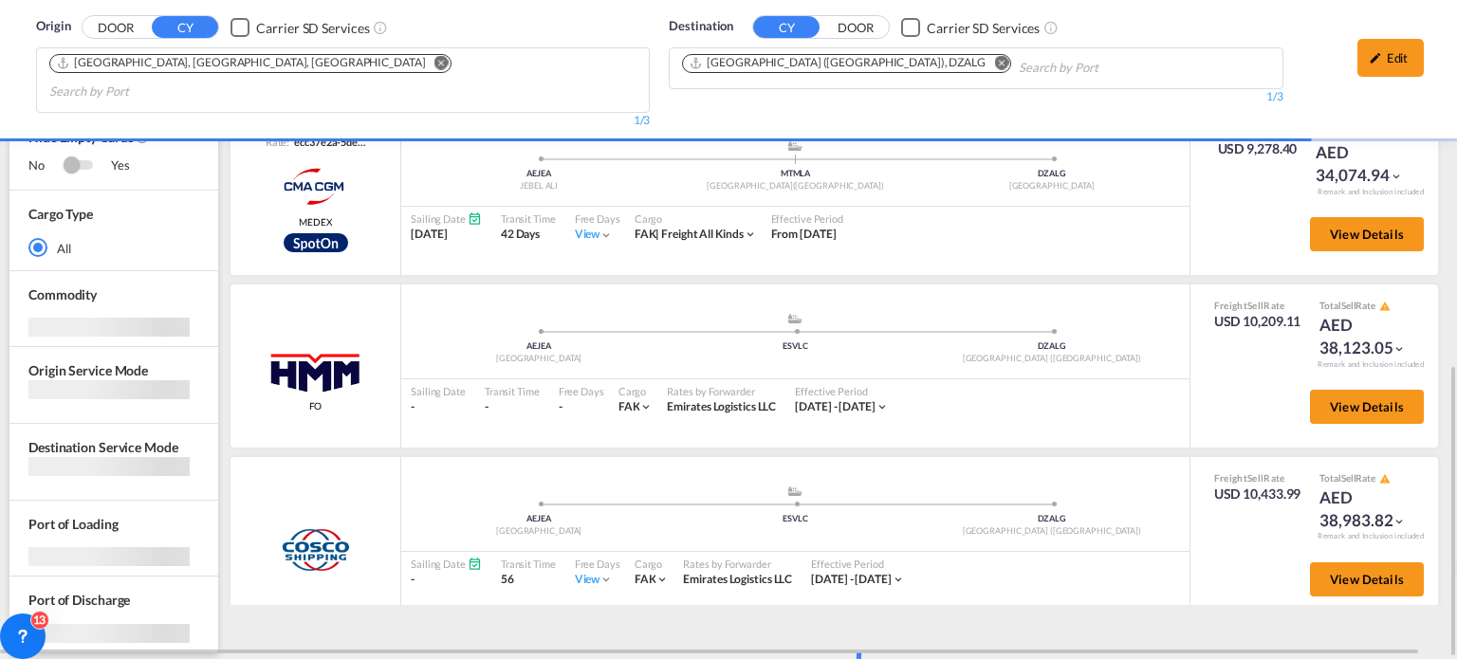
scroll to position [285, 0]
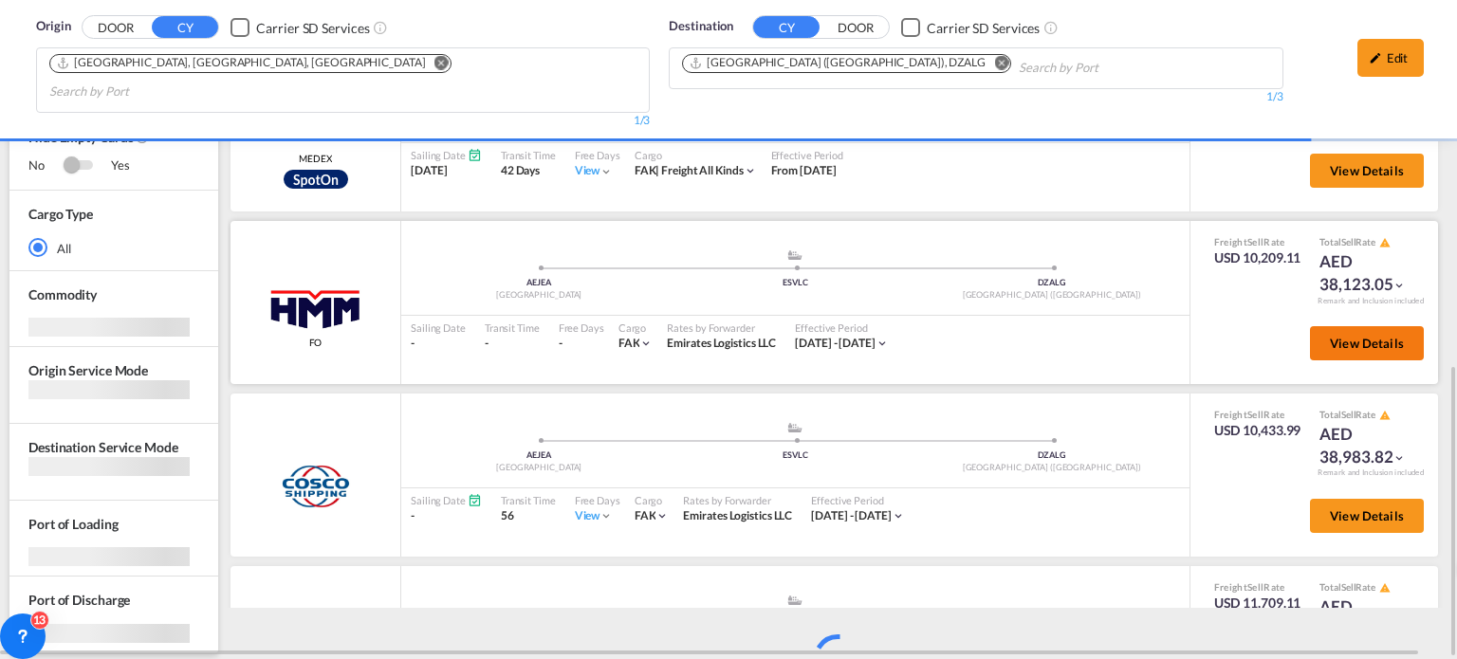
click at [1314, 326] on button "View Details" at bounding box center [1367, 343] width 114 height 34
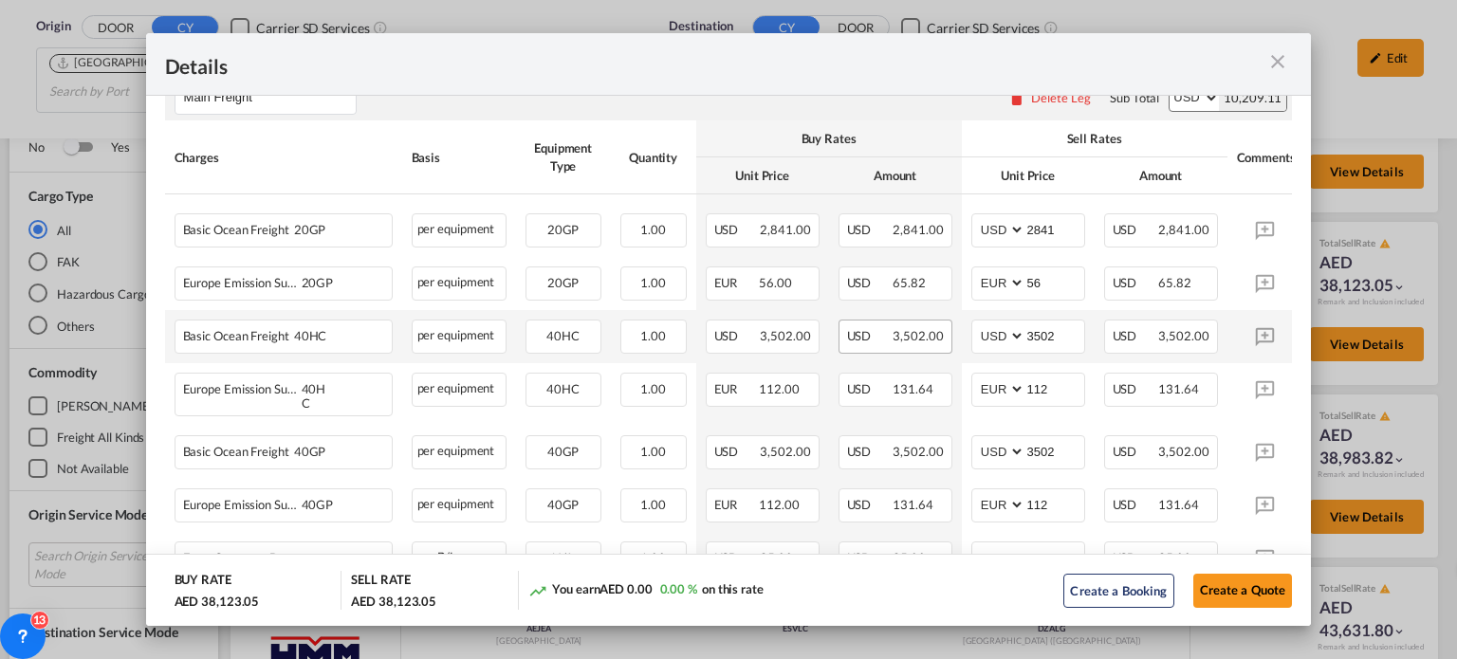
scroll to position [474, 0]
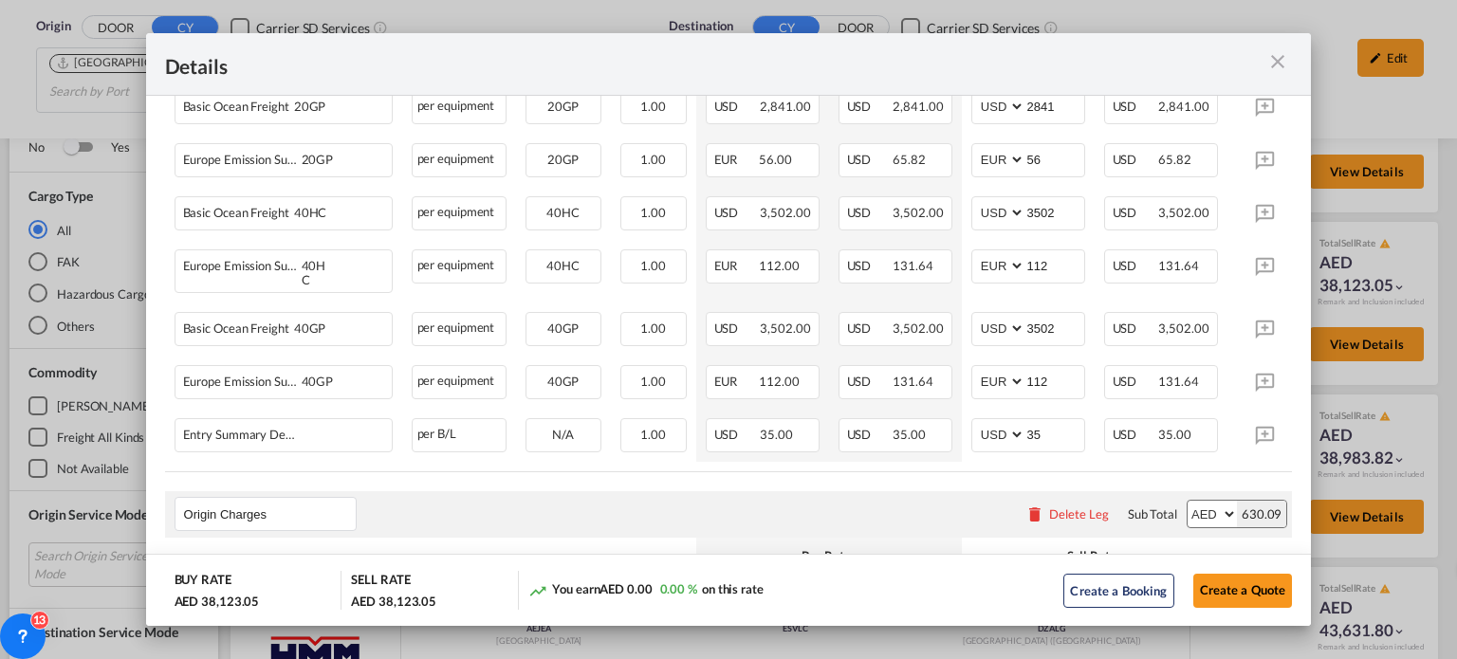
click at [1268, 61] on md-icon "icon-close m-3 fg-AAA8AD cursor" at bounding box center [1277, 61] width 23 height 23
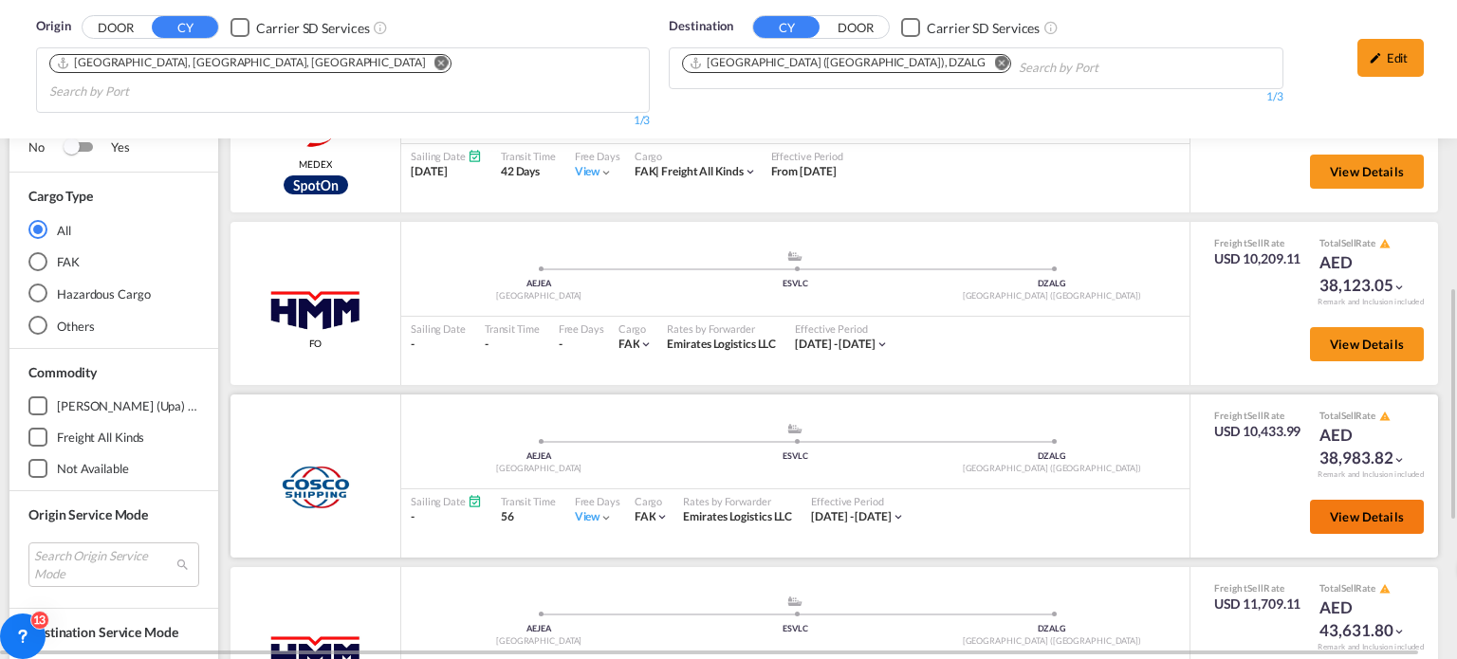
click at [1347, 509] on span "View Details" at bounding box center [1367, 516] width 74 height 15
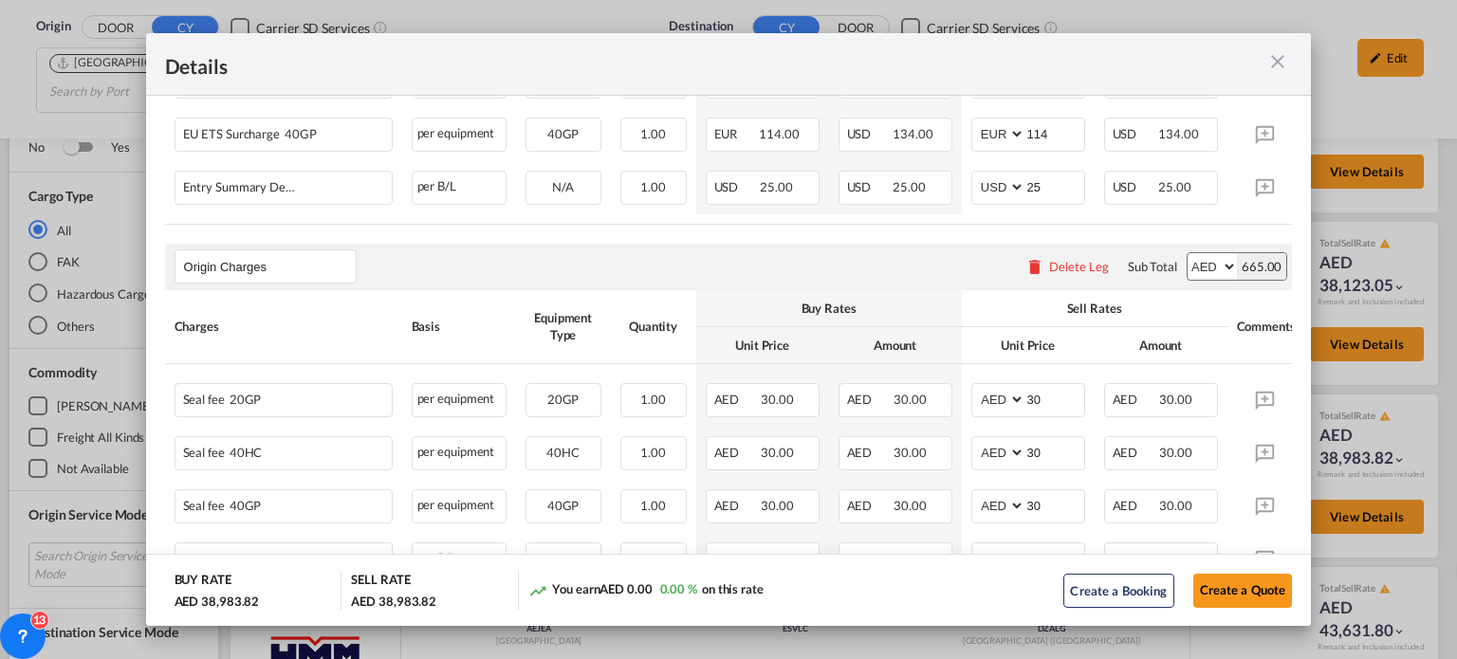
scroll to position [948, 0]
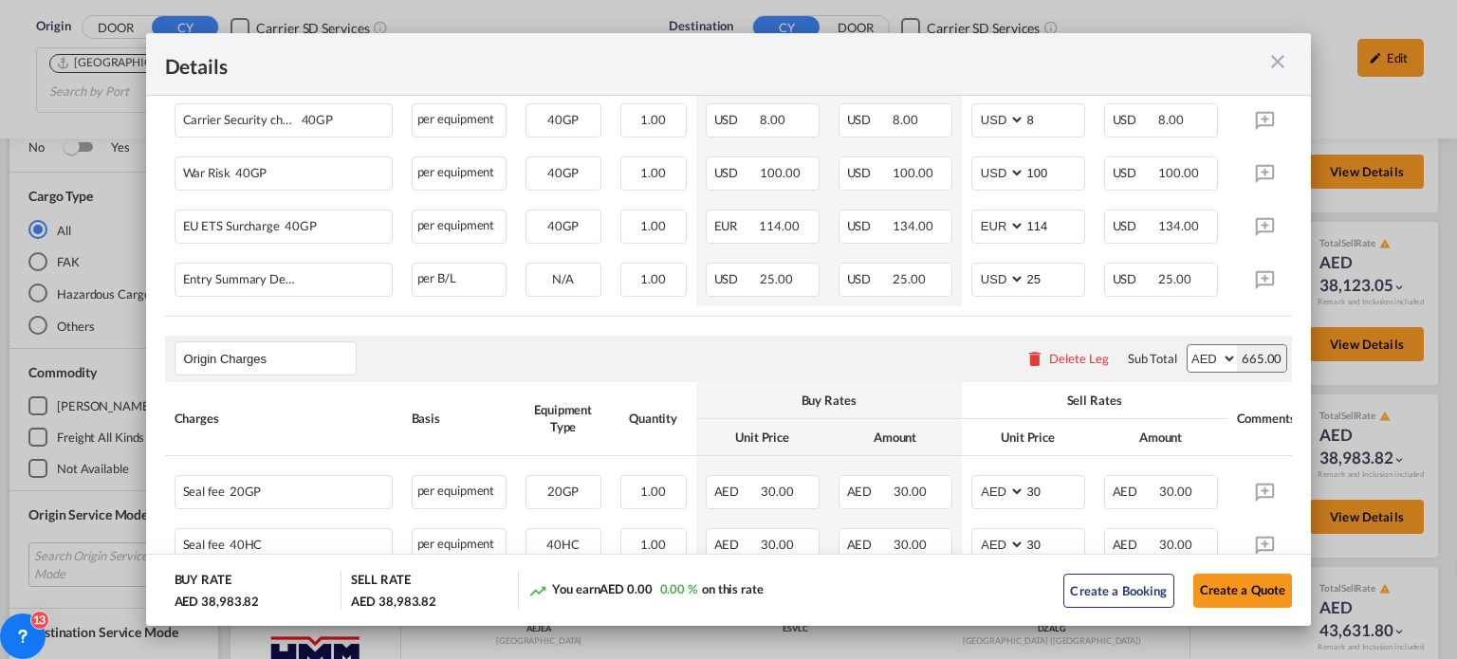
click at [1285, 63] on md-icon "icon-close m-3 fg-AAA8AD cursor" at bounding box center [1277, 61] width 23 height 23
